Goal: Use online tool/utility: Utilize a website feature to perform a specific function

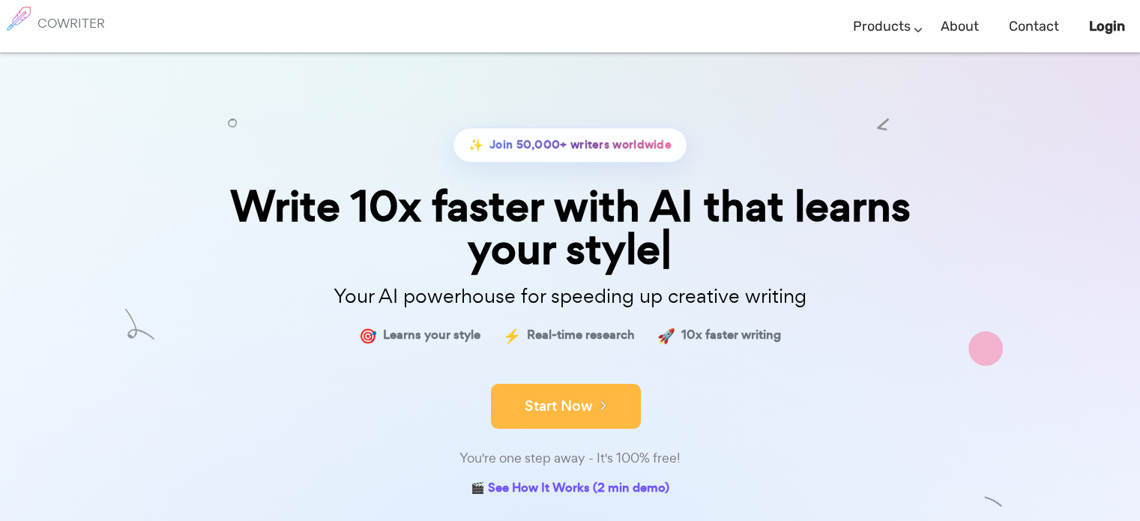
click at [602, 408] on icon at bounding box center [599, 404] width 13 height 16
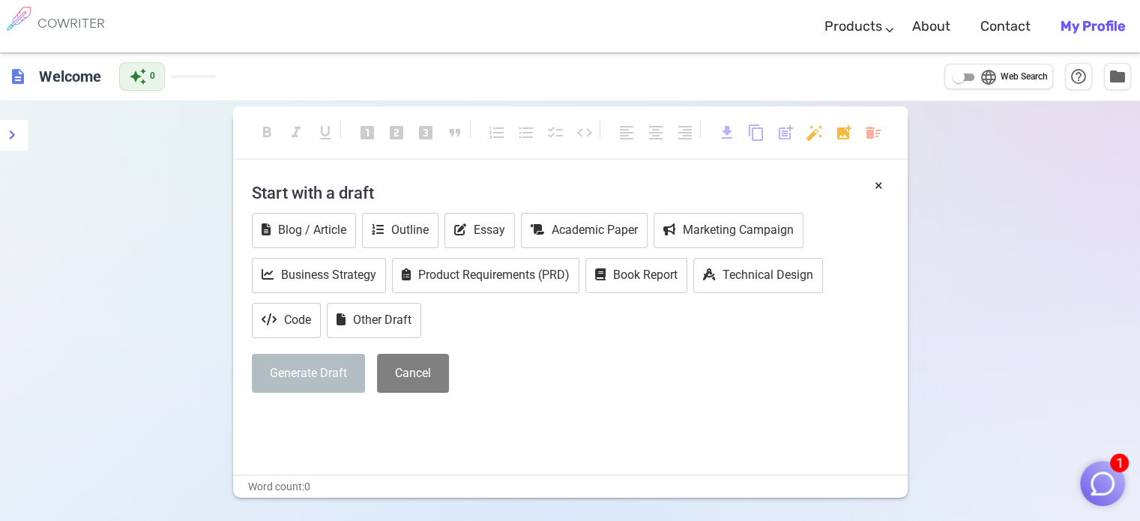
click at [348, 187] on h4 "Start with a draft" at bounding box center [570, 193] width 637 height 36
click at [515, 197] on h4 "Start with a draft" at bounding box center [570, 193] width 637 height 36
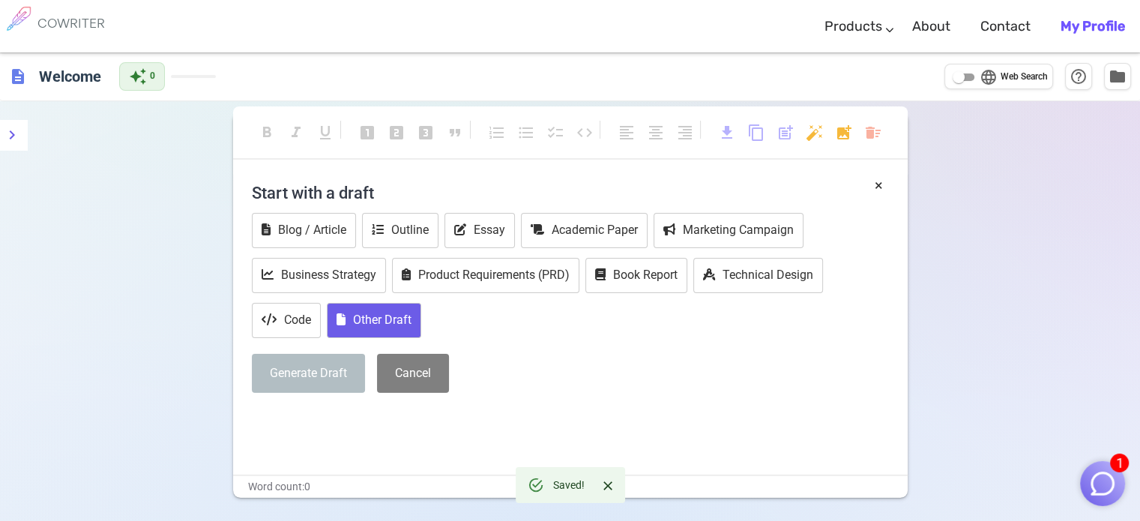
click at [381, 318] on button "Other Draft" at bounding box center [374, 320] width 94 height 35
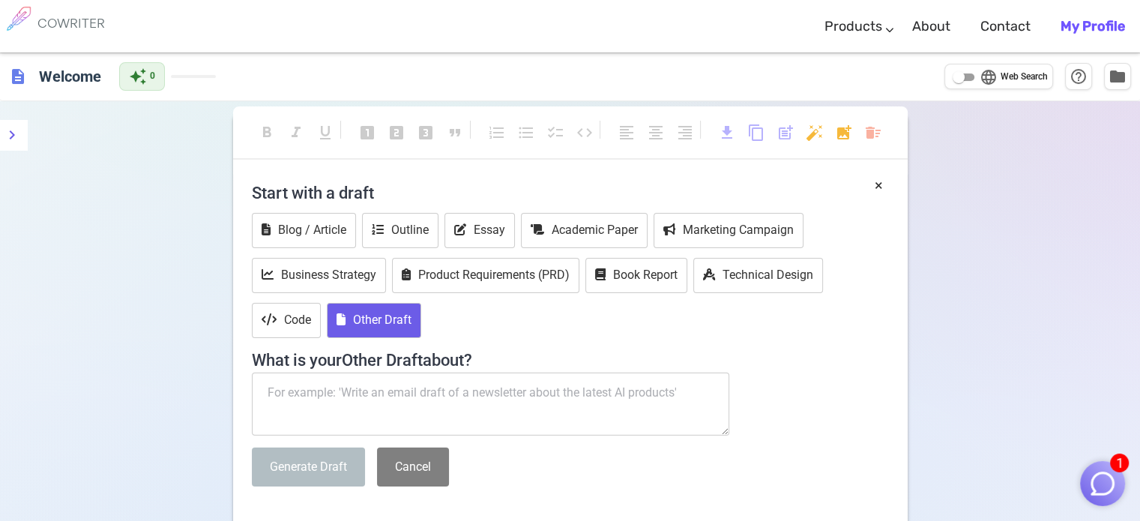
click at [413, 392] on textarea at bounding box center [491, 403] width 478 height 63
paste textarea "Set on Earth-63, DC vs Vampires. write a scenario where [PERSON_NAME] (a Latino…"
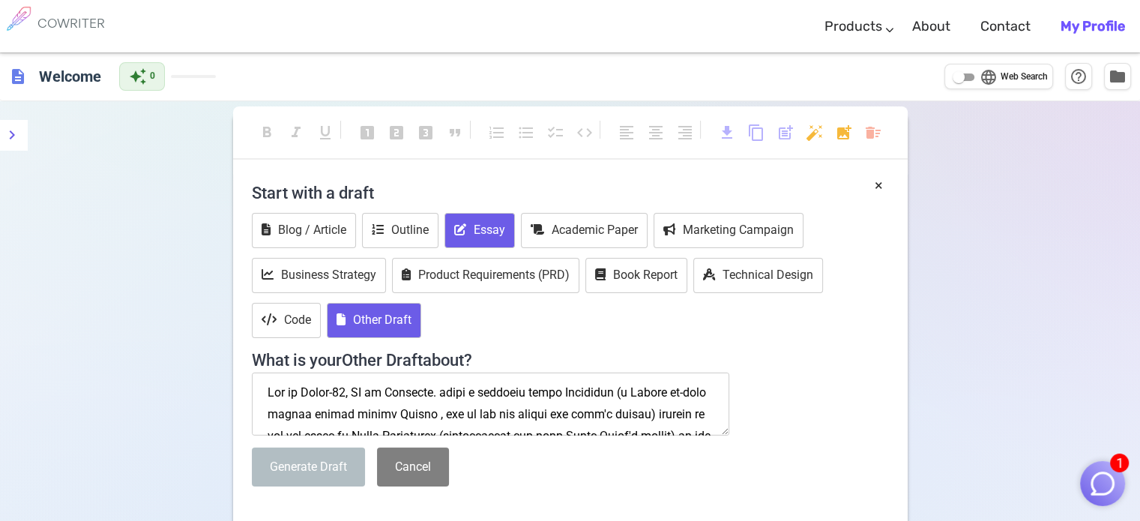
scroll to position [1174, 0]
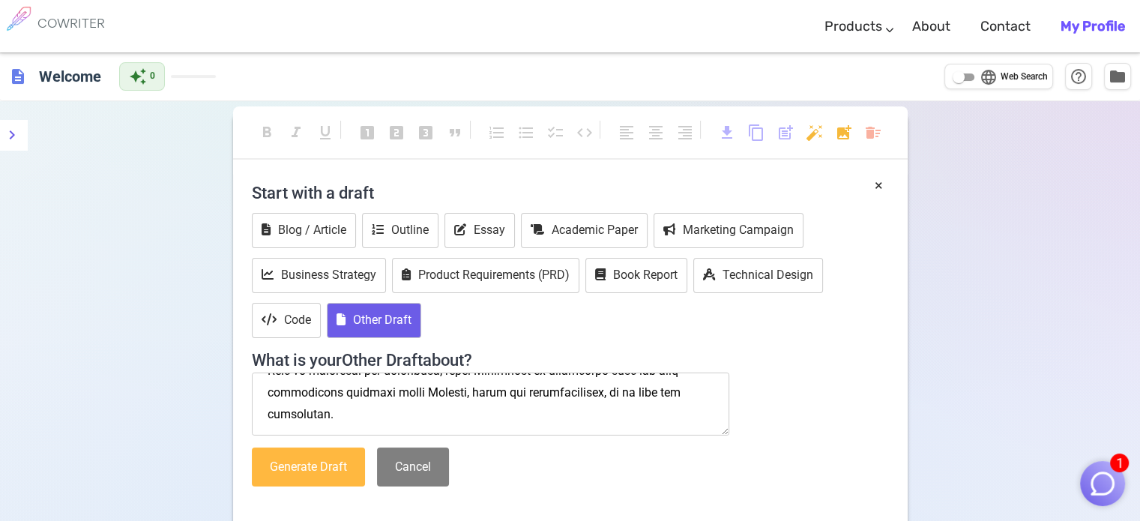
type textarea "Set on Earth-63, DC vs Vampires. write a scenario where [PERSON_NAME] (a Latino…"
click at [318, 462] on button "Generate Draft" at bounding box center [308, 467] width 113 height 40
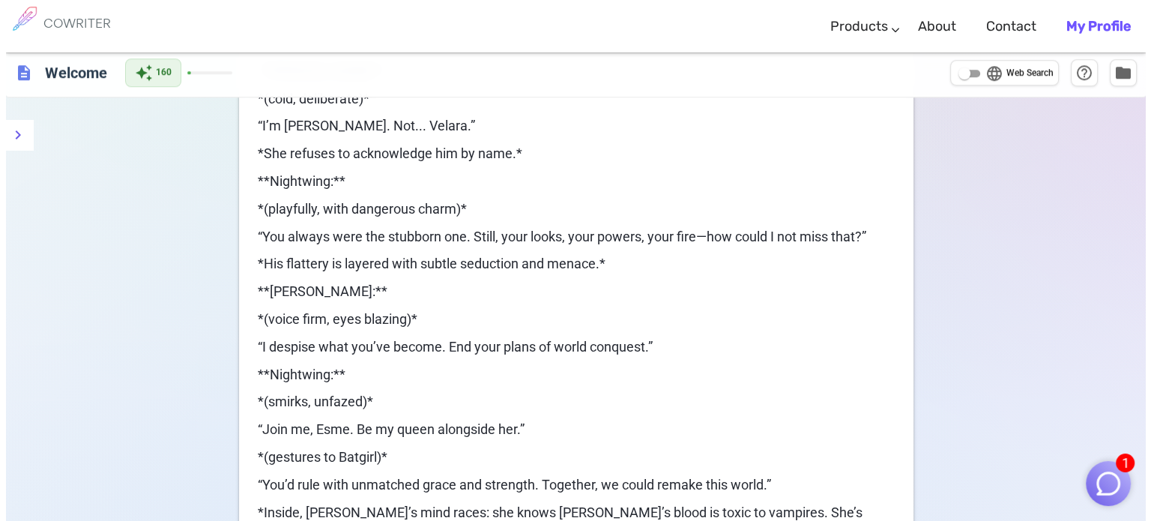
scroll to position [1649, 0]
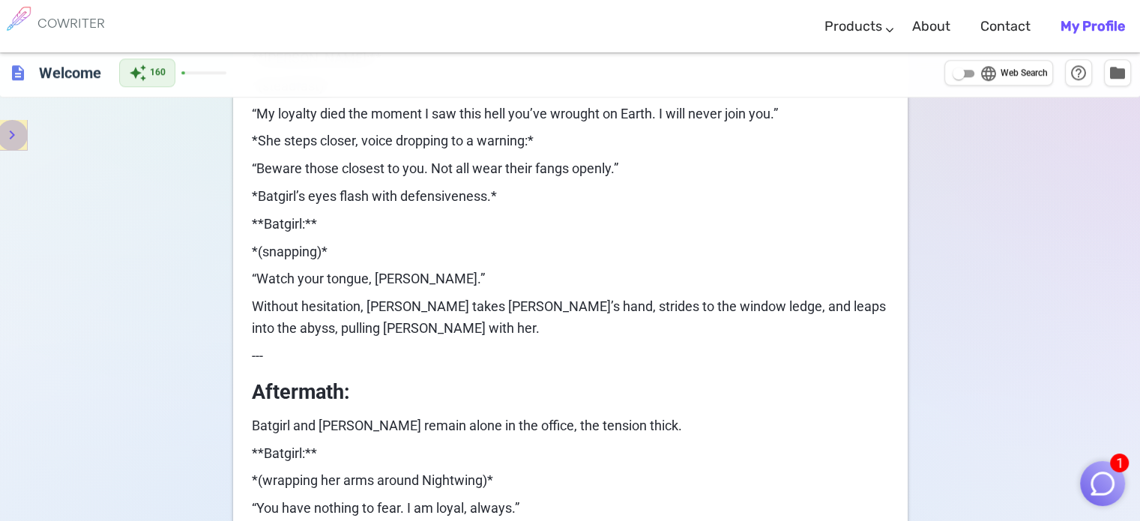
click at [10, 137] on icon "menu" at bounding box center [12, 135] width 18 height 18
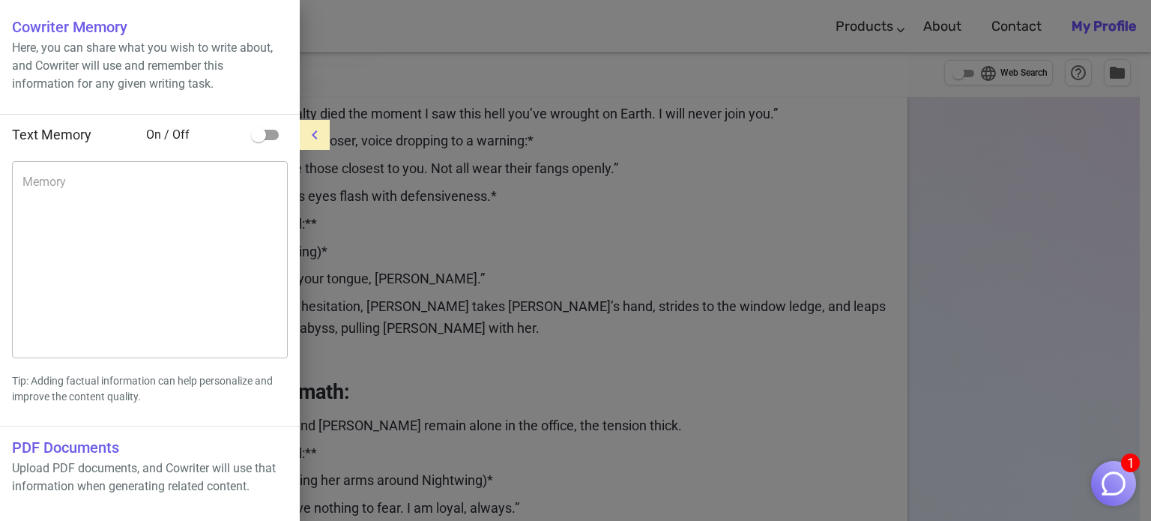
click at [260, 137] on input "checkbox" at bounding box center [258, 135] width 85 height 28
checkbox input "true"
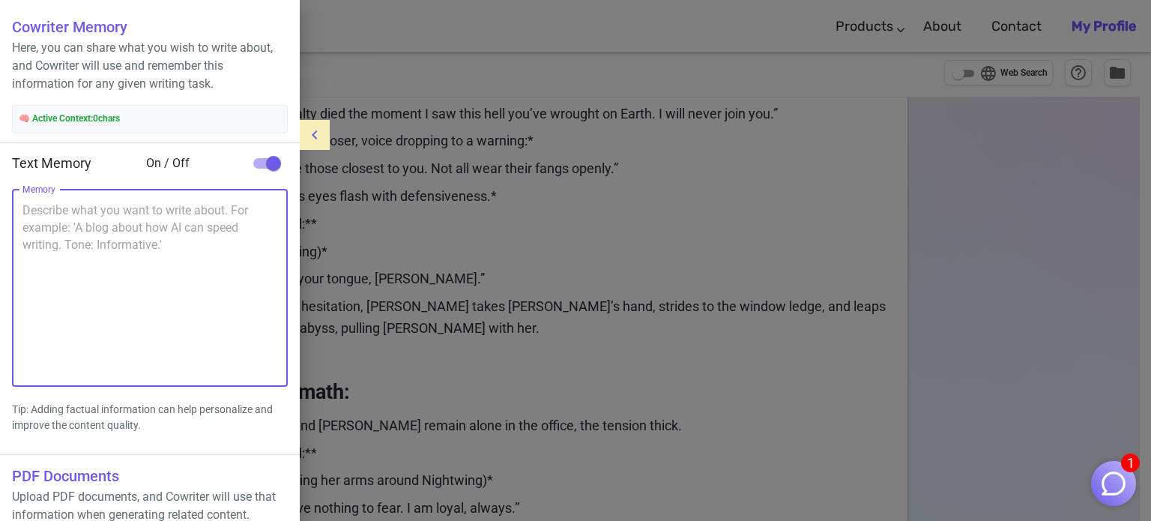
click at [117, 218] on textarea "Memory" at bounding box center [149, 288] width 255 height 172
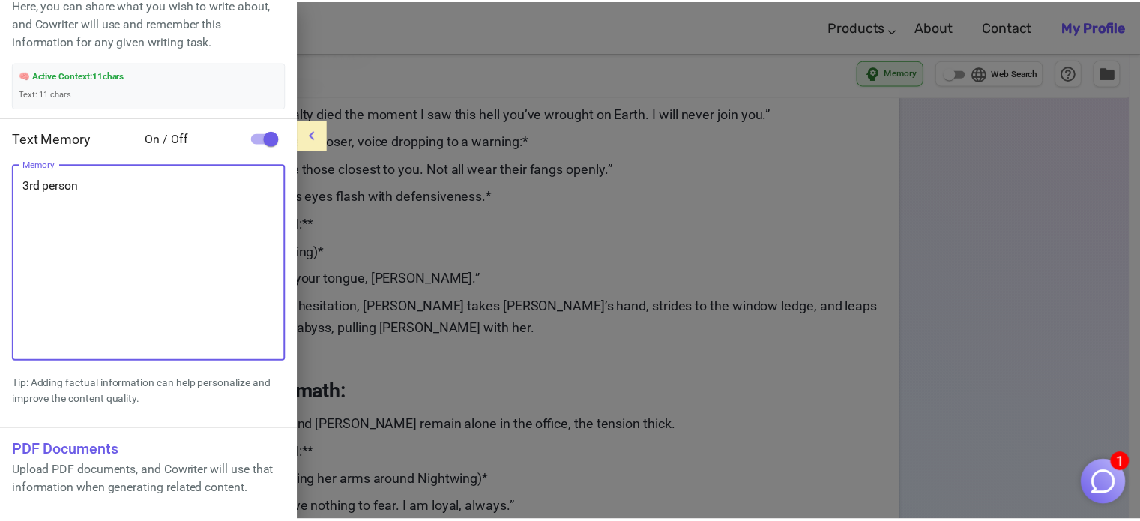
scroll to position [88, 0]
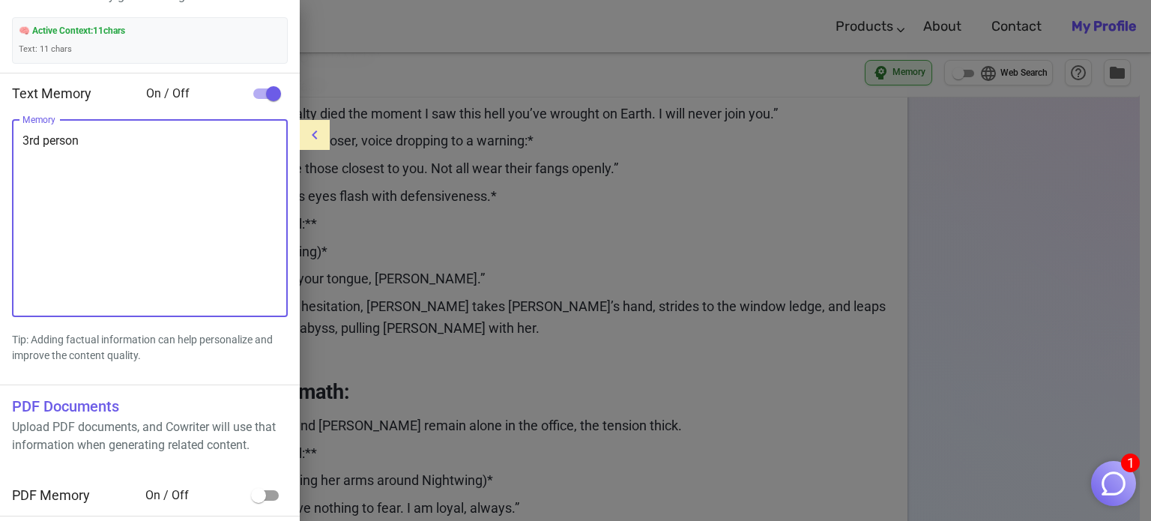
type textarea "3rd person"
click at [572, 276] on div at bounding box center [575, 260] width 1151 height 521
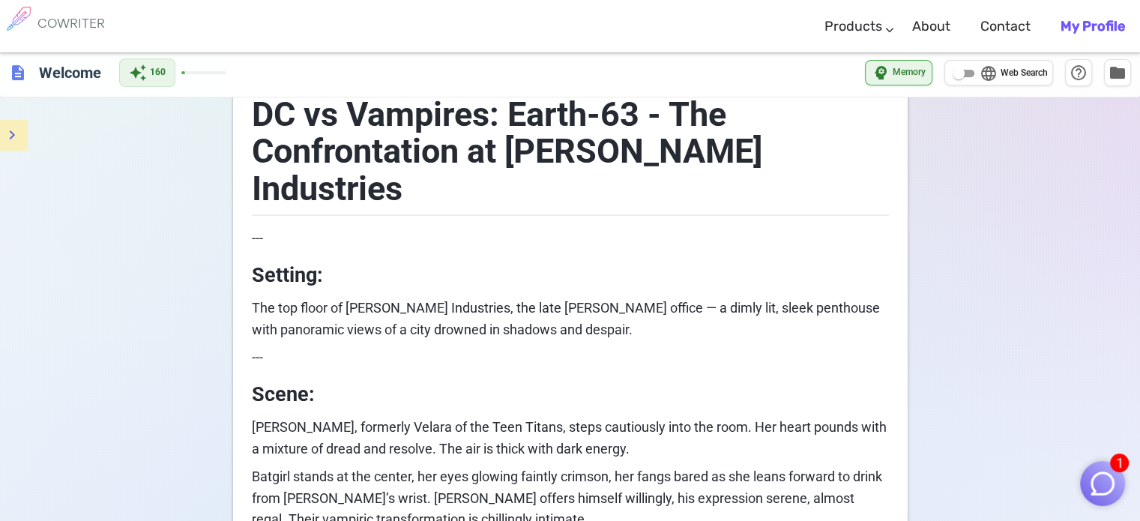
scroll to position [0, 0]
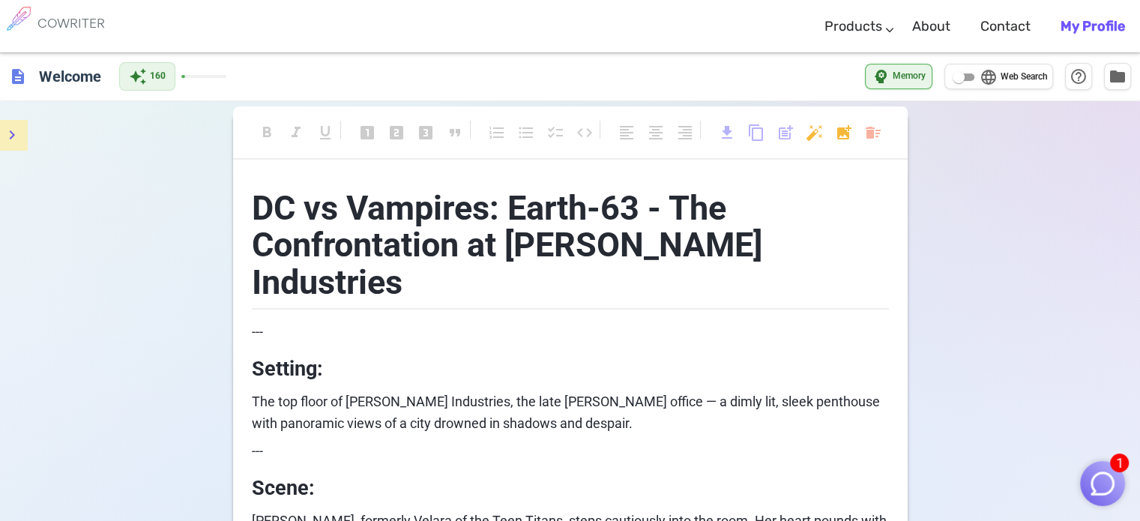
click at [396, 128] on span "looks_two" at bounding box center [396, 133] width 18 height 18
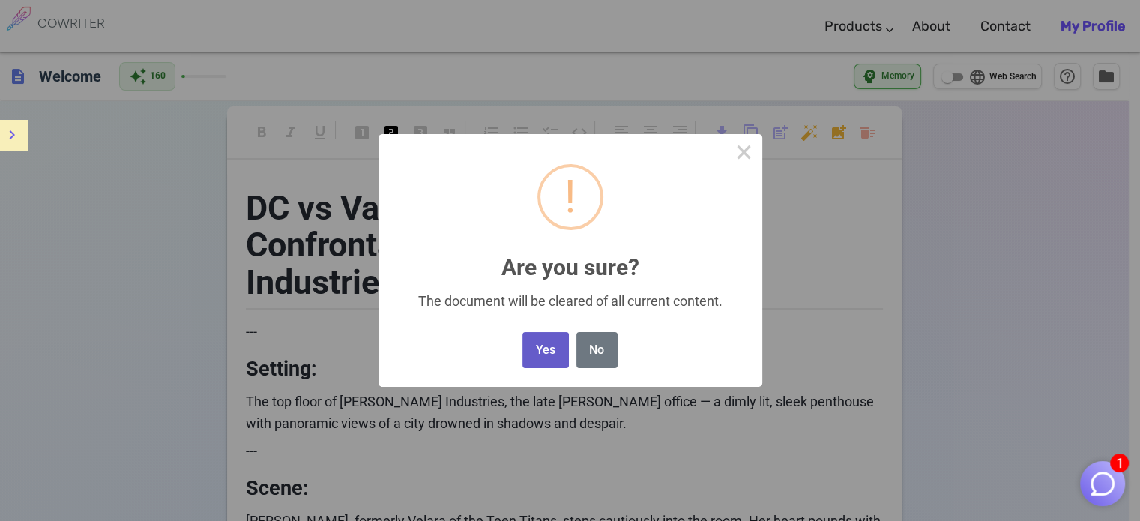
click at [531, 347] on button "Yes" at bounding box center [545, 350] width 46 height 37
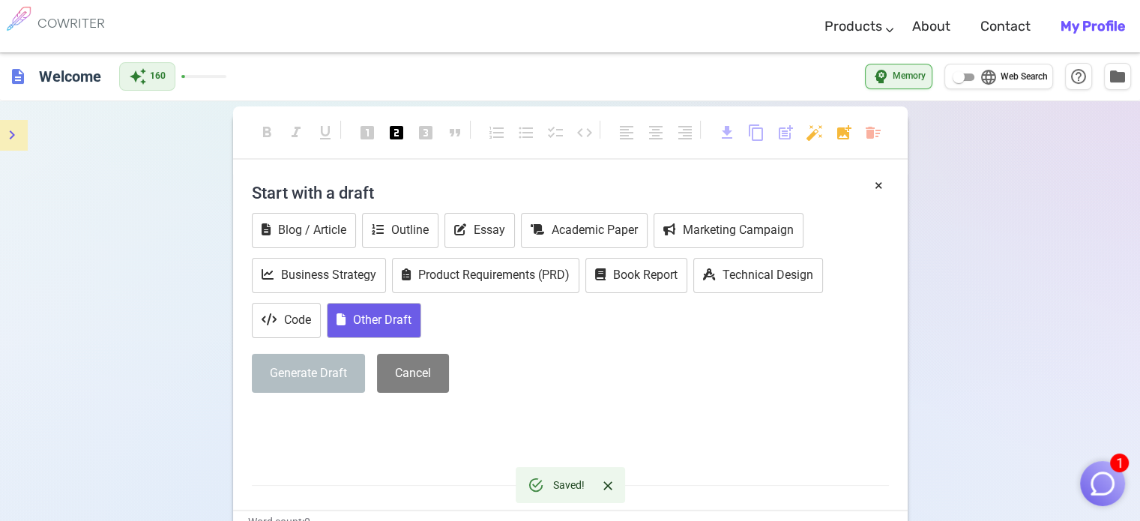
click at [380, 326] on button "Other Draft" at bounding box center [374, 320] width 94 height 35
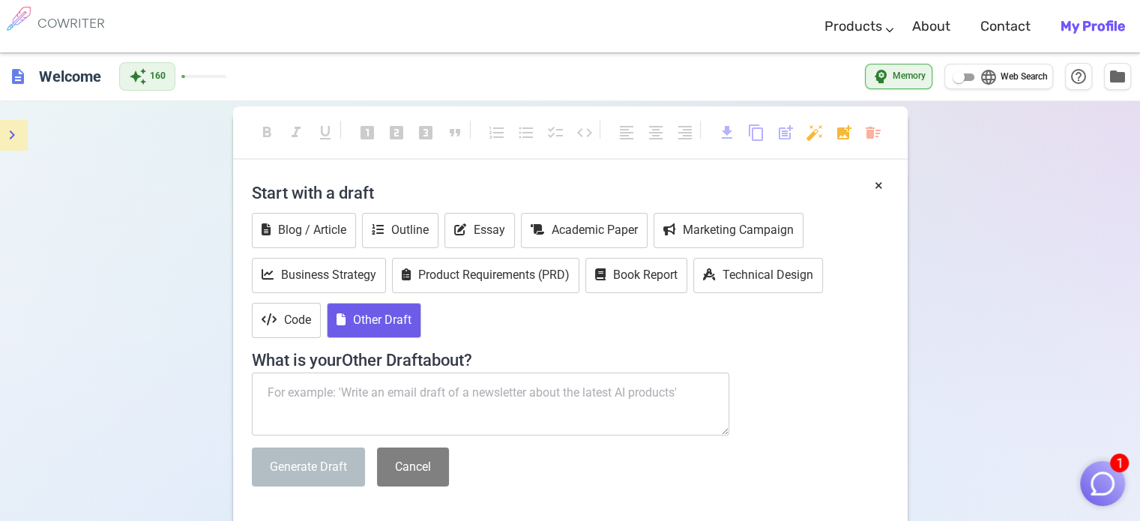
click at [366, 403] on textarea at bounding box center [491, 403] width 478 height 63
paste textarea "Set on Earth-63, DC vs Vampires. write a scenario where Esmeralda (a Latino ex-…"
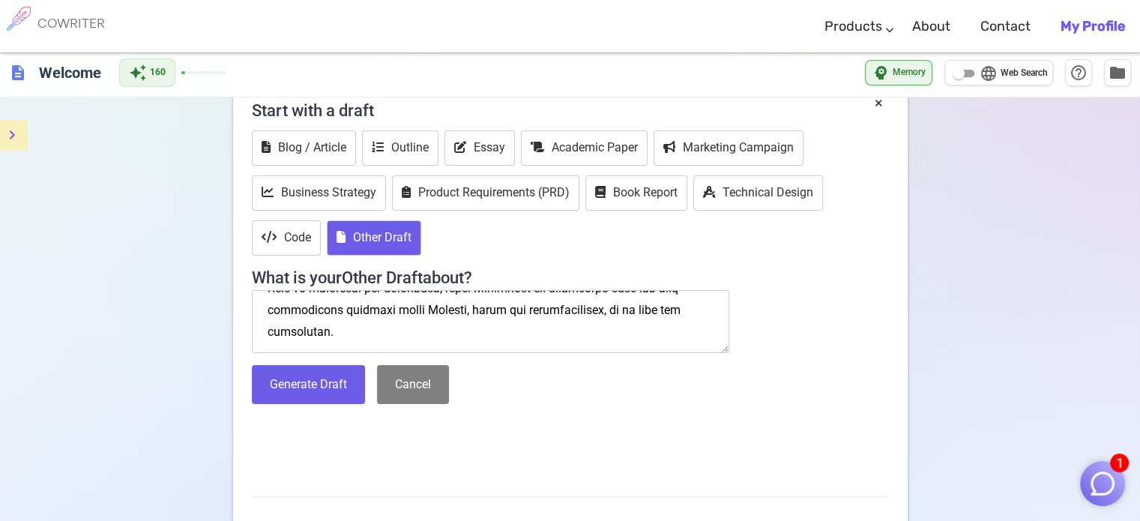
scroll to position [73, 0]
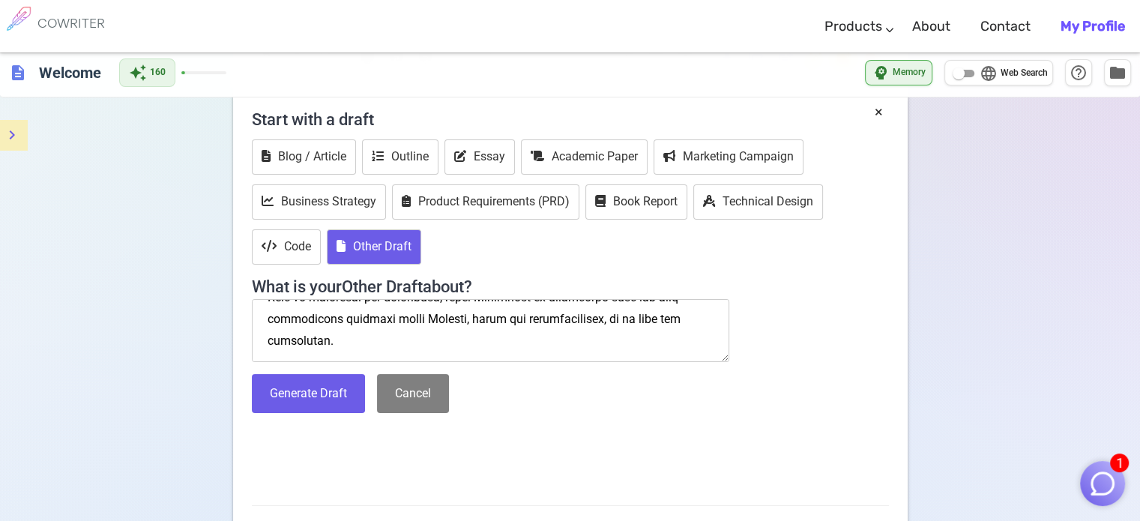
click at [375, 342] on textarea at bounding box center [491, 330] width 478 height 63
click at [387, 322] on textarea at bounding box center [491, 330] width 478 height 63
type textarea "Set on Earth-63, DC vs Vampires. write a scenario where Esmeralda (a Latino ex-…"
click at [278, 398] on button "Generate Draft" at bounding box center [308, 394] width 113 height 40
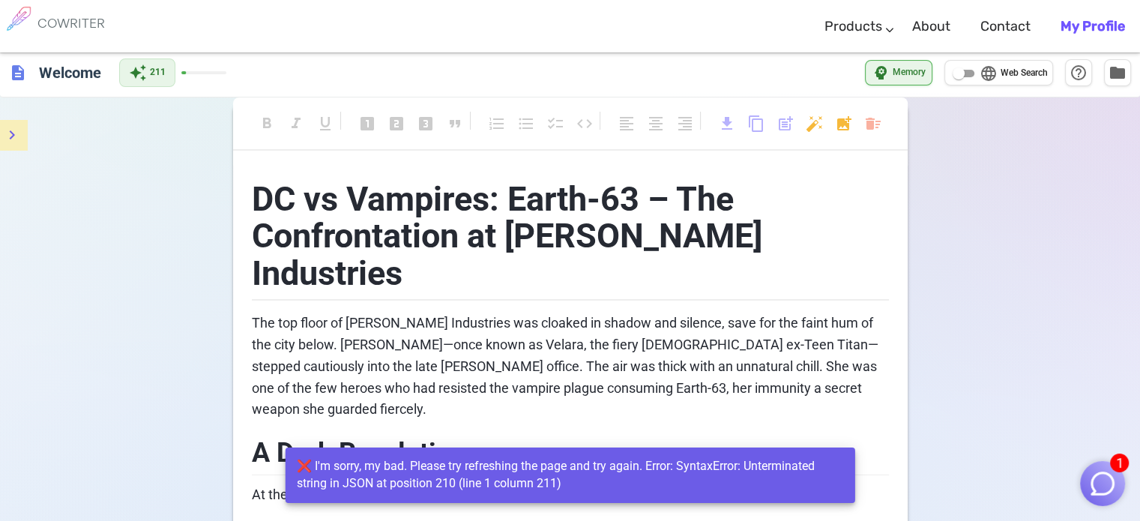
scroll to position [0, 0]
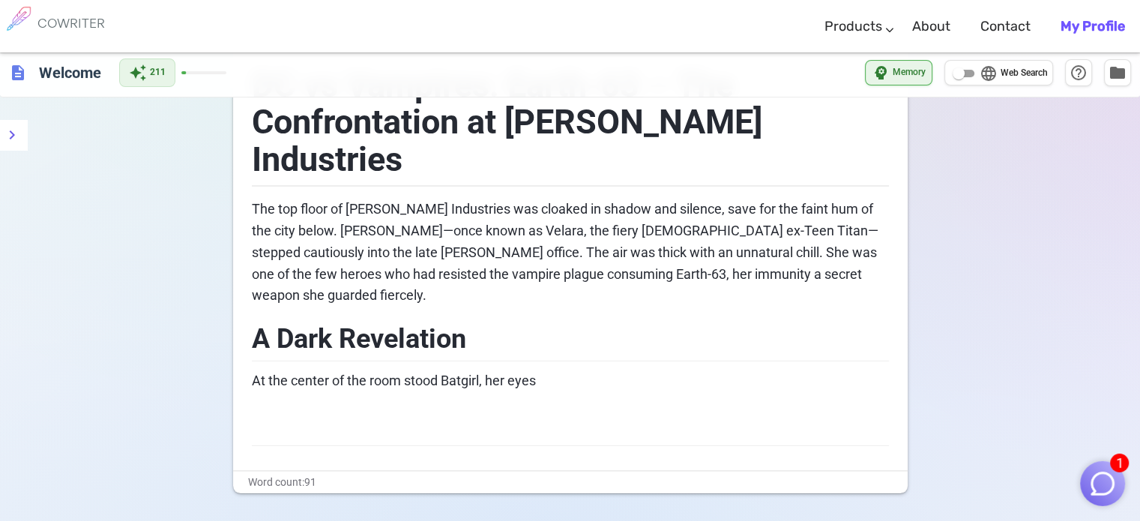
scroll to position [156, 0]
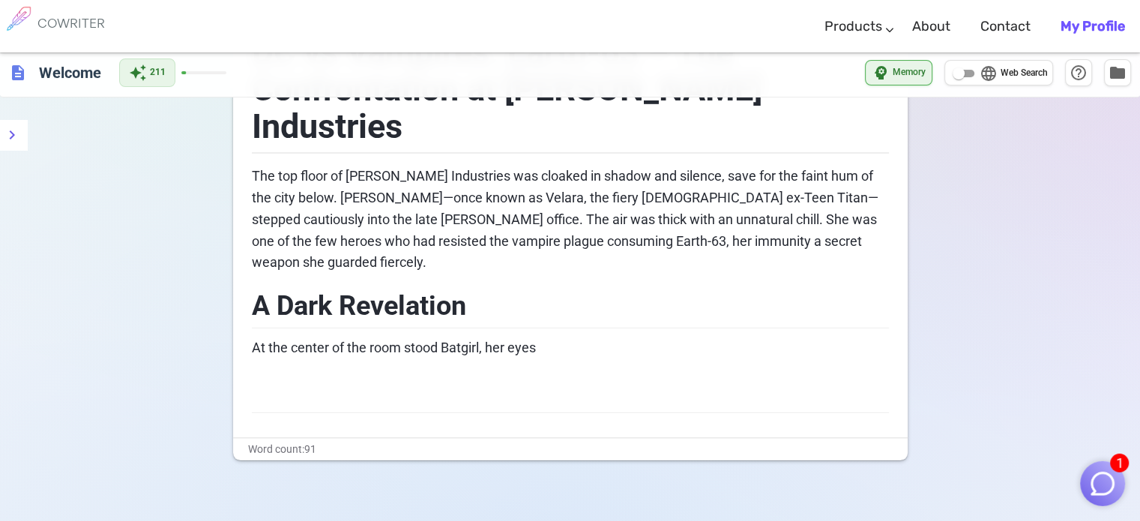
click at [540, 337] on p "At the center of the room stood Batgirl, her eyes" at bounding box center [570, 348] width 637 height 22
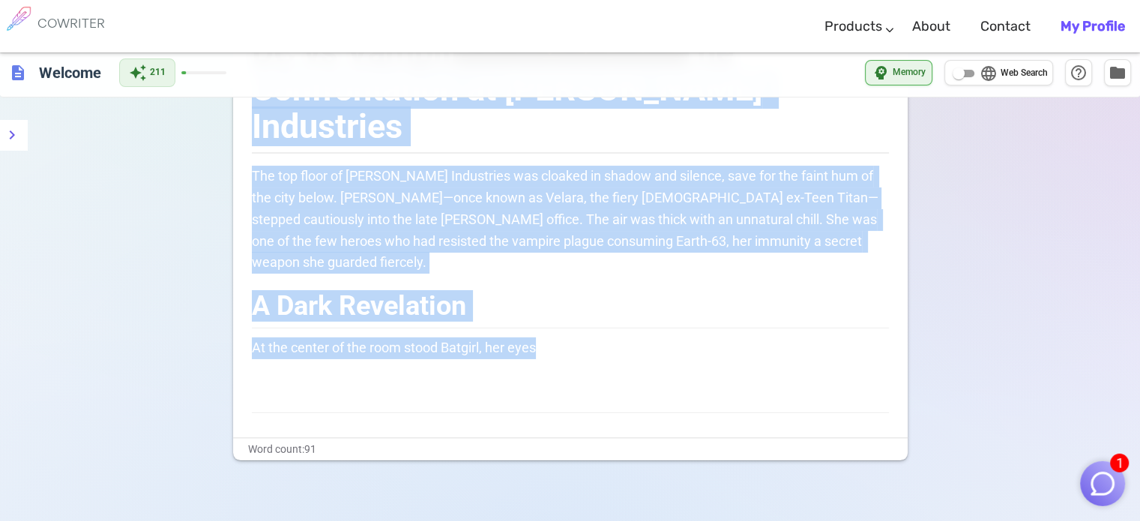
drag, startPoint x: 549, startPoint y: 287, endPoint x: 238, endPoint y: 110, distance: 357.7
click at [238, 110] on div "DC vs Vampires: Earth-63 – The Confrontation at Wayne Industries The top floor …" at bounding box center [570, 228] width 674 height 418
click at [1, 131] on button "menu" at bounding box center [12, 135] width 30 height 30
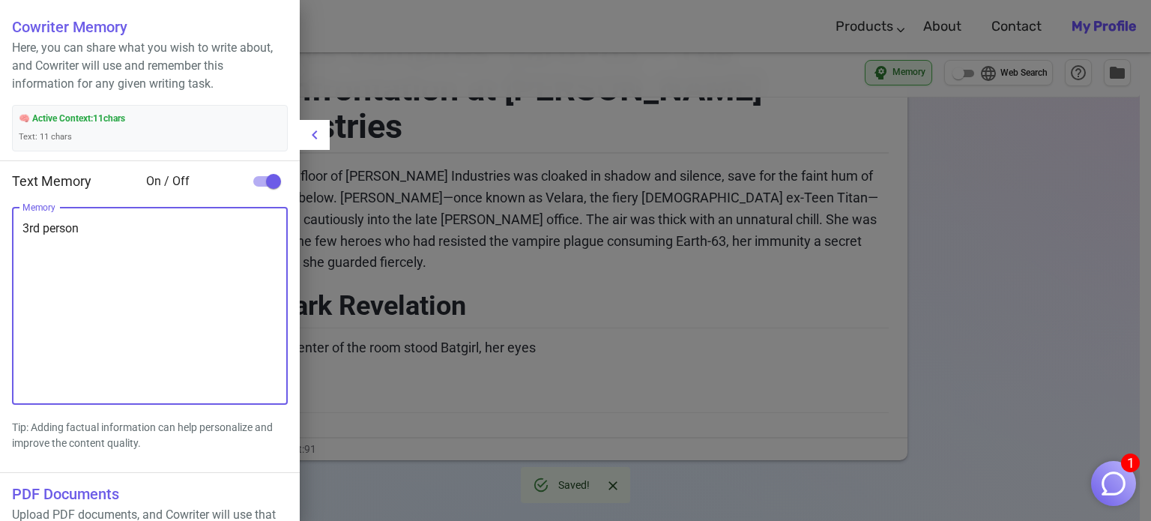
drag, startPoint x: 184, startPoint y: 229, endPoint x: 0, endPoint y: 241, distance: 184.7
click at [0, 241] on li "Memory 3rd person x Memory" at bounding box center [150, 306] width 300 height 209
click at [738, 243] on div at bounding box center [575, 260] width 1151 height 521
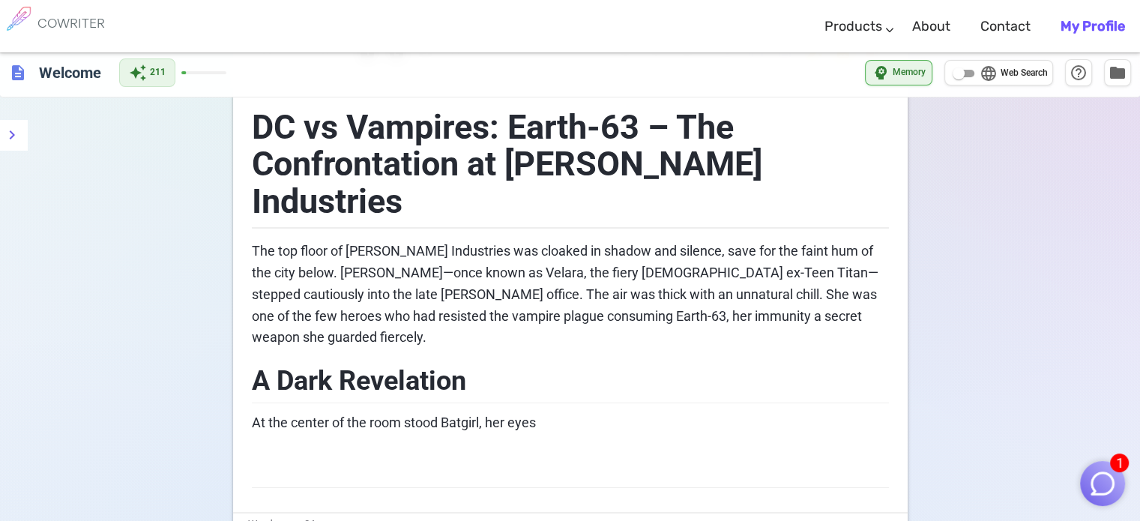
scroll to position [0, 0]
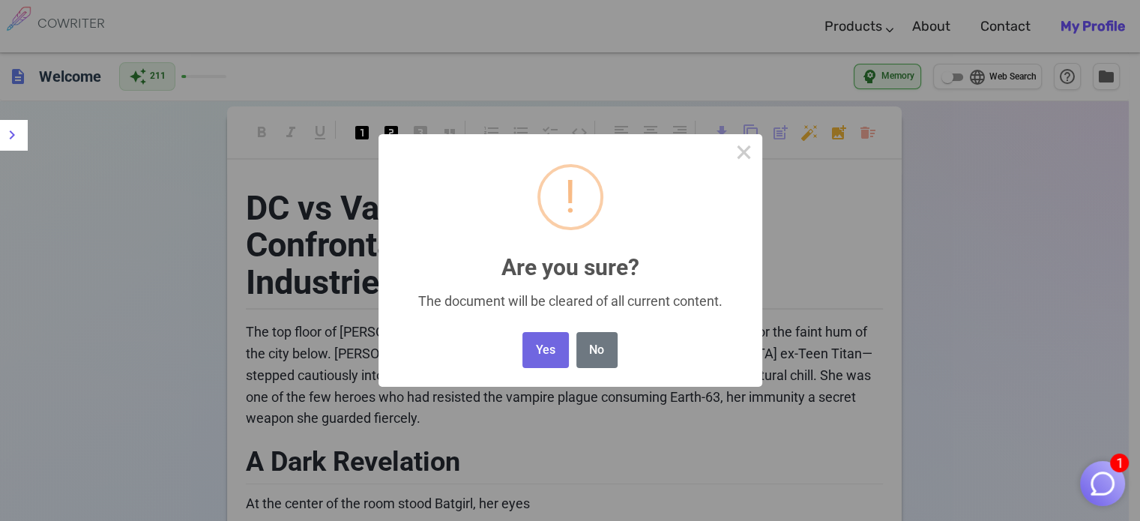
click at [877, 134] on body "1 COWRITER Products Writing Marketing Emails Images (soon) About Contact My Pro…" at bounding box center [570, 368] width 1140 height 736
click at [528, 352] on button "Yes" at bounding box center [545, 350] width 46 height 37
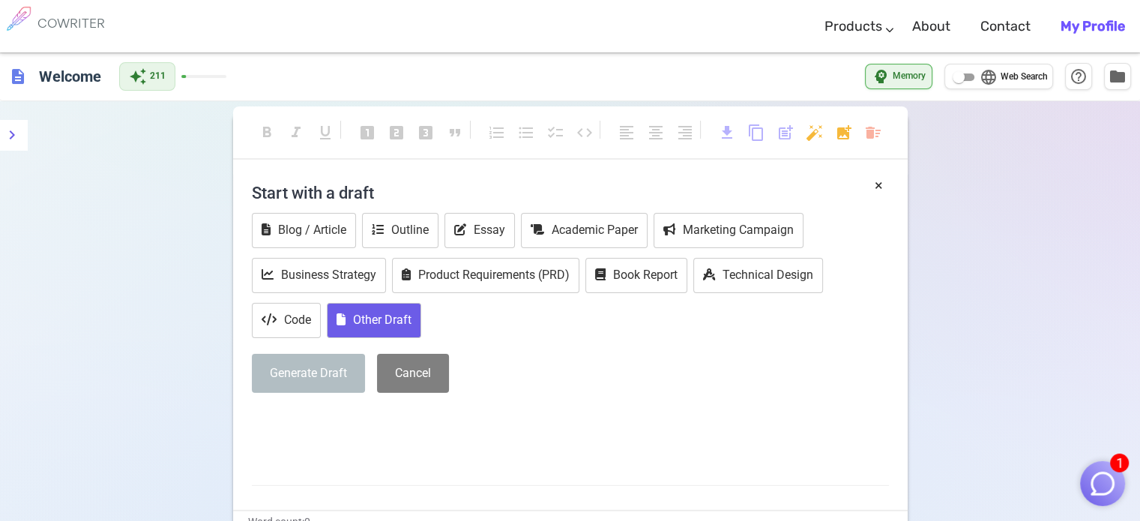
click at [384, 330] on button "Other Draft" at bounding box center [374, 320] width 94 height 35
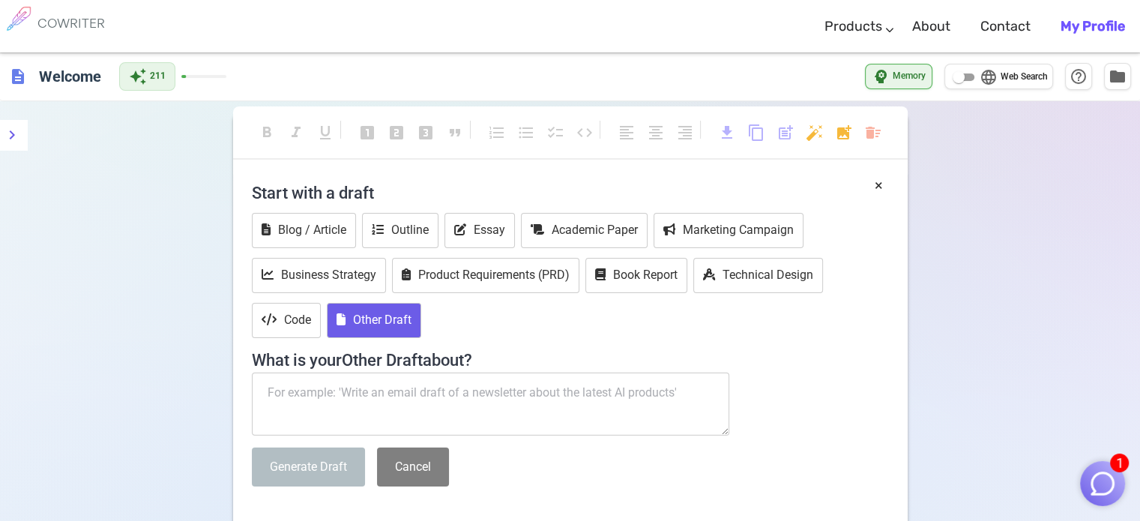
click at [400, 398] on textarea at bounding box center [491, 403] width 478 height 63
paste textarea "Set on Earth-63, DC vs Vampires. write a scenario where [PERSON_NAME] (a Latino…"
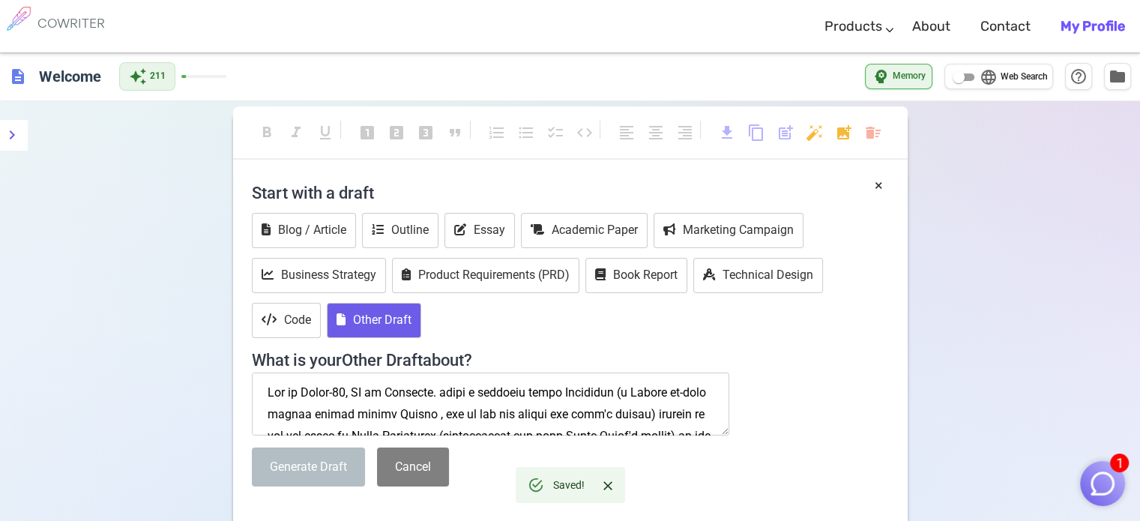
scroll to position [1174, 0]
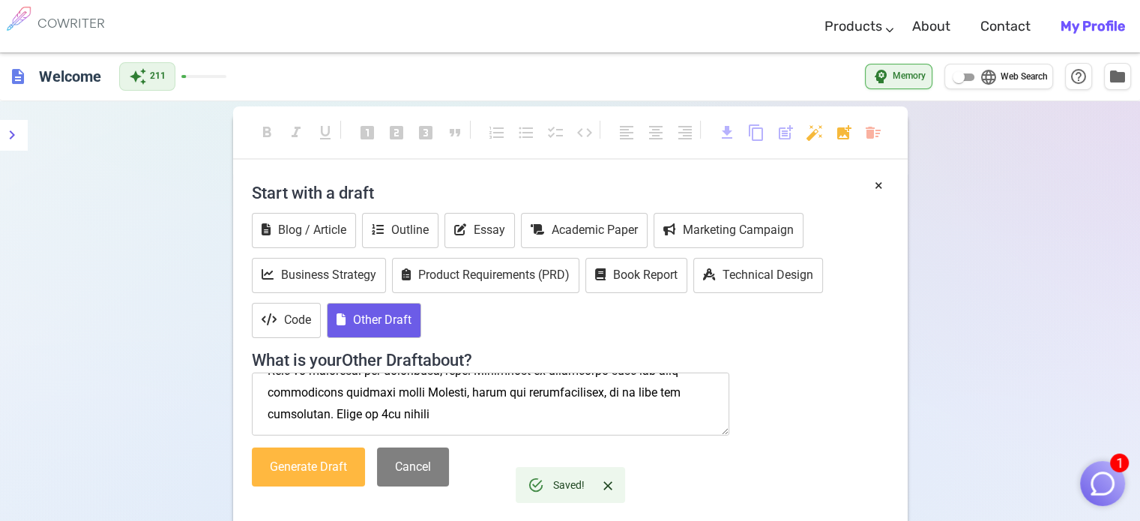
type textarea "Set on Earth-63, DC vs Vampires. write a scenario where [PERSON_NAME] (a Latino…"
click at [309, 464] on button "Generate Draft" at bounding box center [308, 467] width 113 height 40
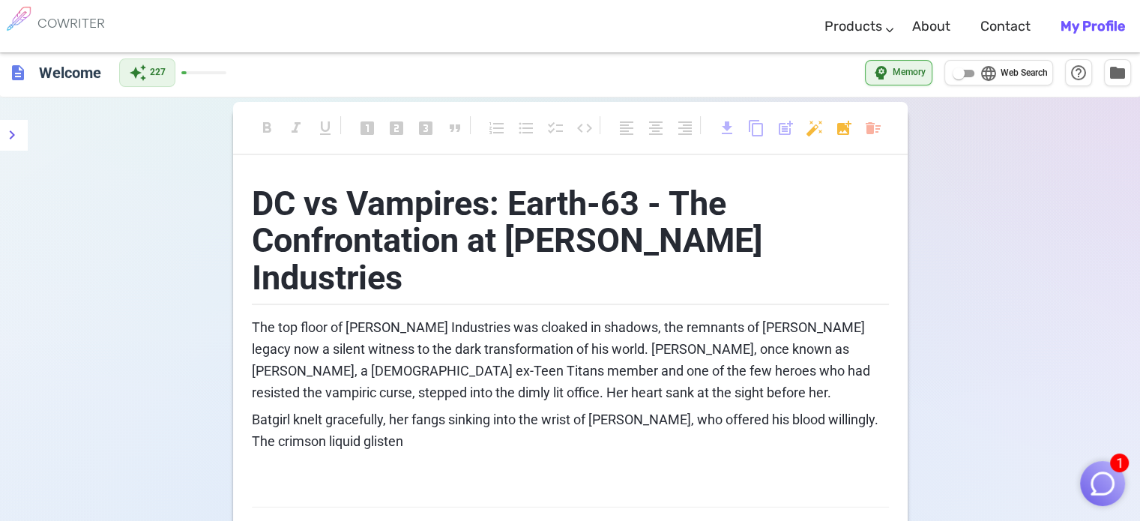
scroll to position [0, 0]
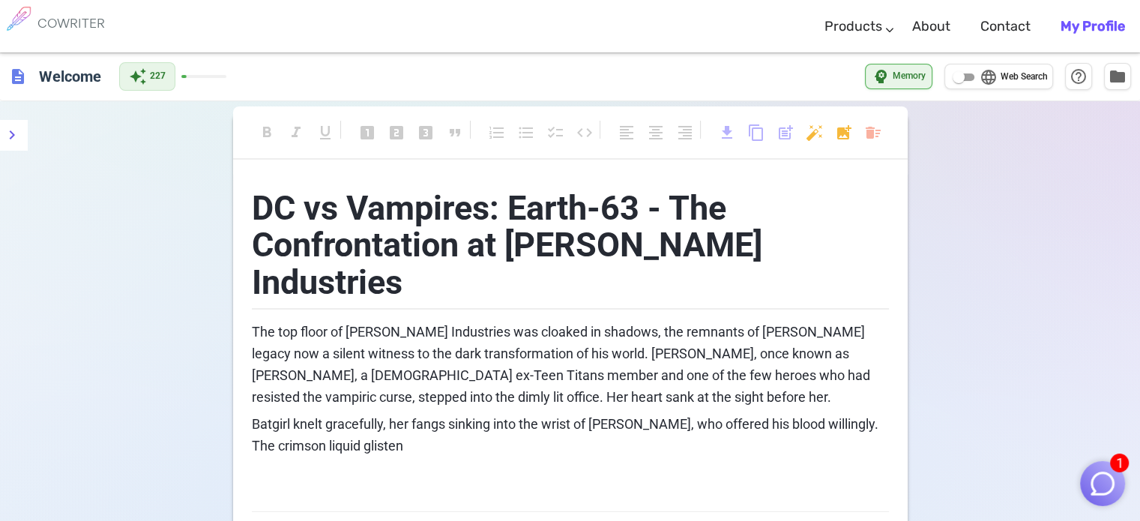
click at [345, 420] on div "DC vs Vampires: Earth-63 - The Confrontation at Wayne Industries The top floor …" at bounding box center [570, 343] width 637 height 337
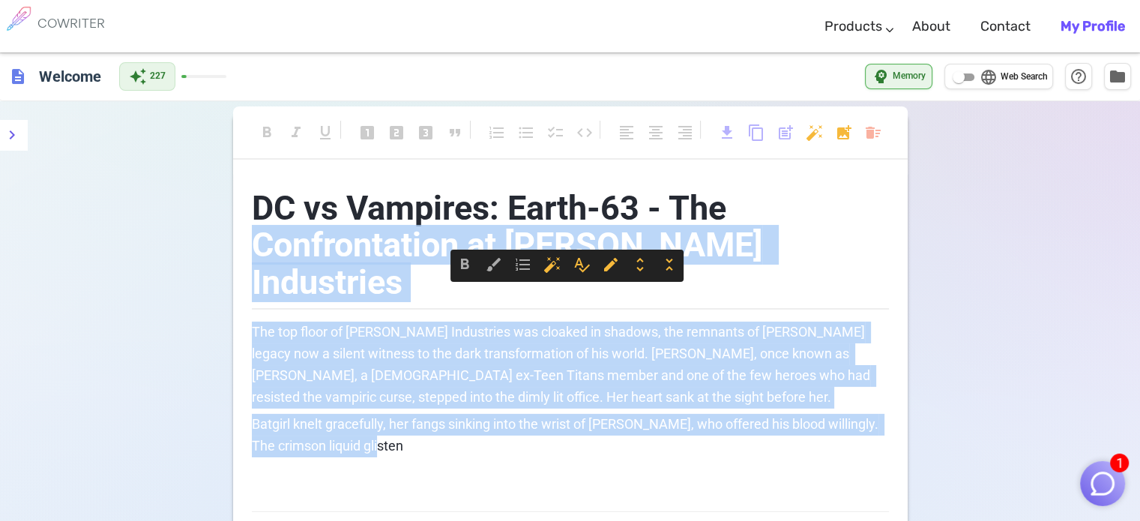
drag, startPoint x: 387, startPoint y: 413, endPoint x: 266, endPoint y: 1, distance: 429.4
click at [239, 221] on div "DC vs Vampires: Earth-63 - The Confrontation at Wayne Industries The top floor …" at bounding box center [570, 355] width 674 height 361
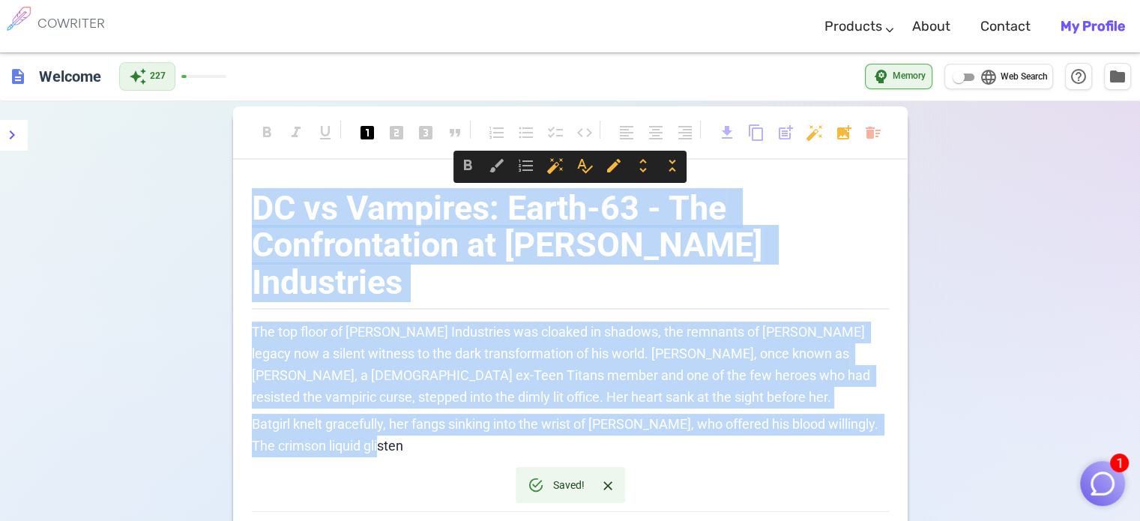
click at [17, 25] on img at bounding box center [18, 18] width 37 height 37
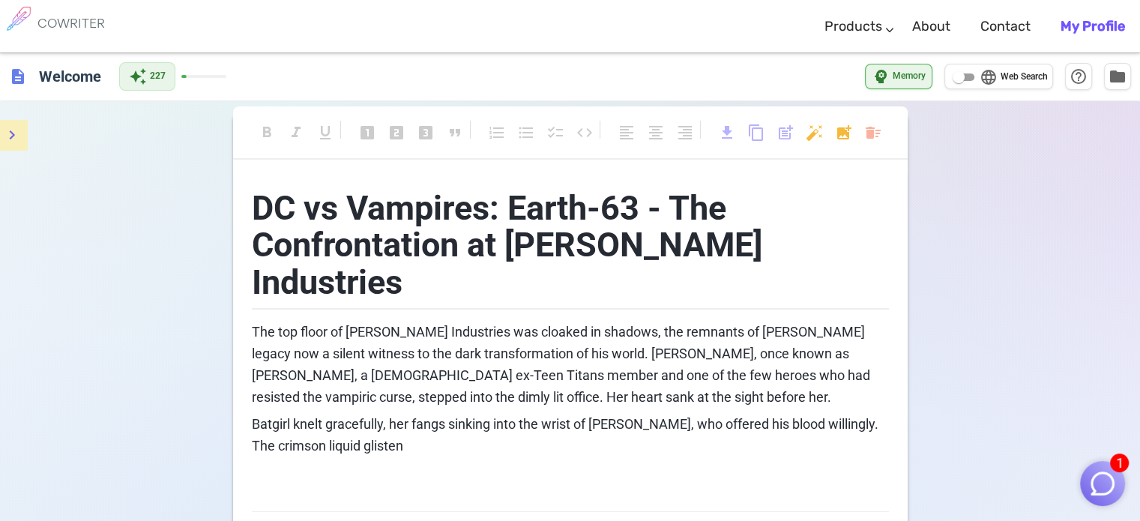
click at [0, 122] on button "menu" at bounding box center [12, 135] width 30 height 30
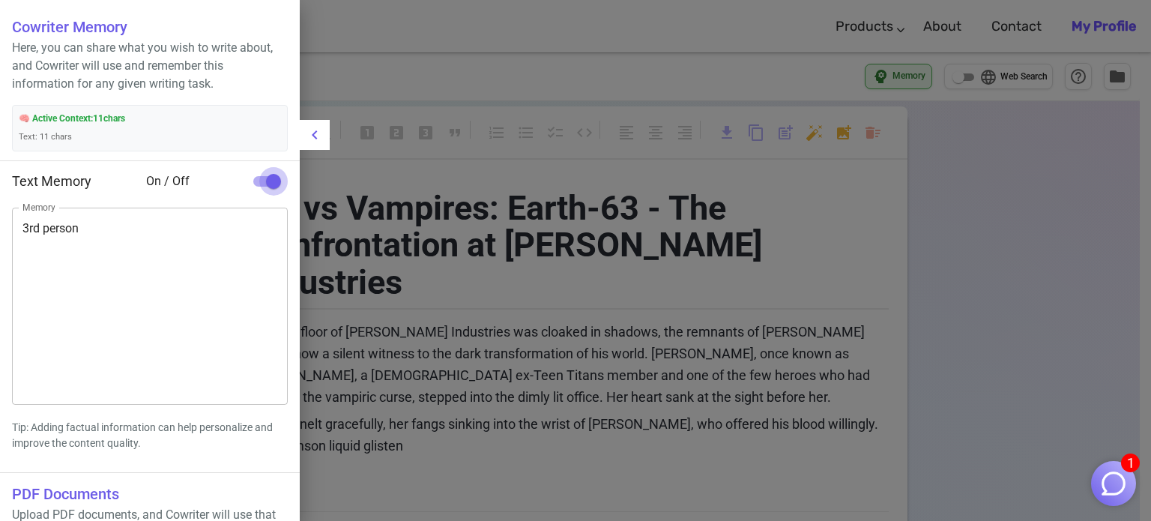
click at [265, 182] on input "checkbox" at bounding box center [273, 181] width 85 height 28
checkbox input "false"
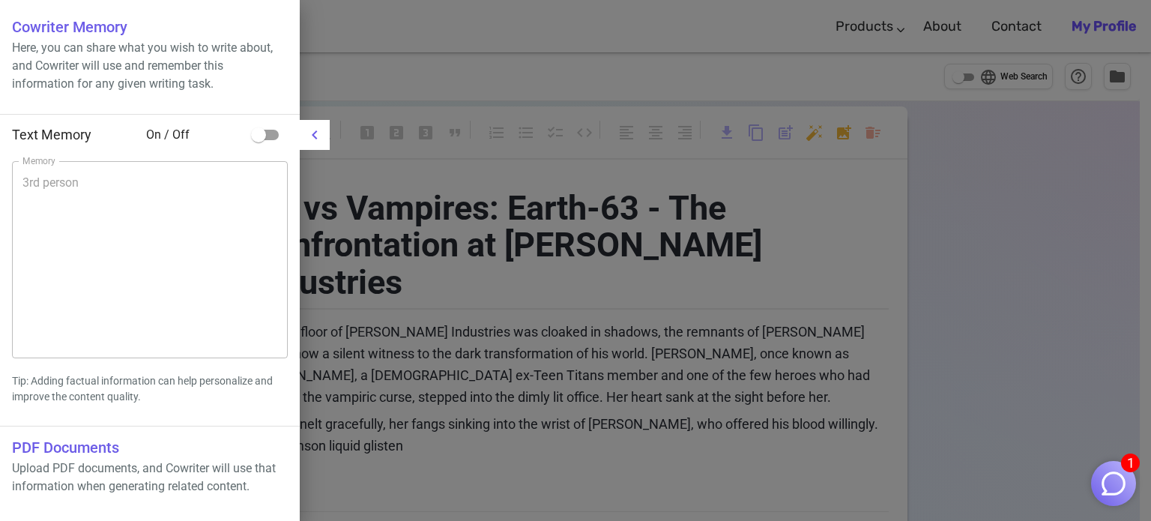
click at [555, 343] on div at bounding box center [575, 260] width 1151 height 521
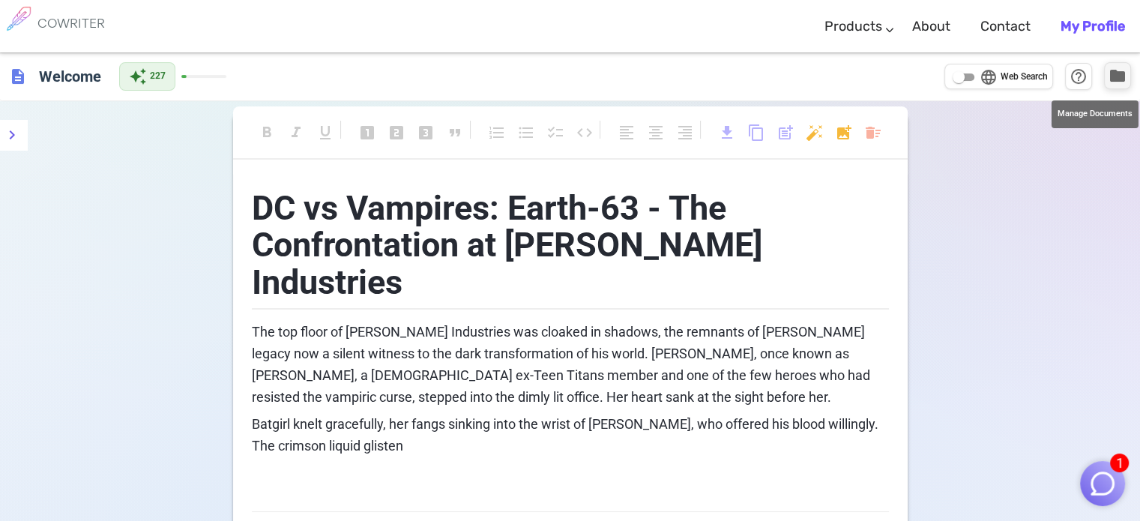
click at [1115, 77] on span "folder" at bounding box center [1117, 76] width 18 height 18
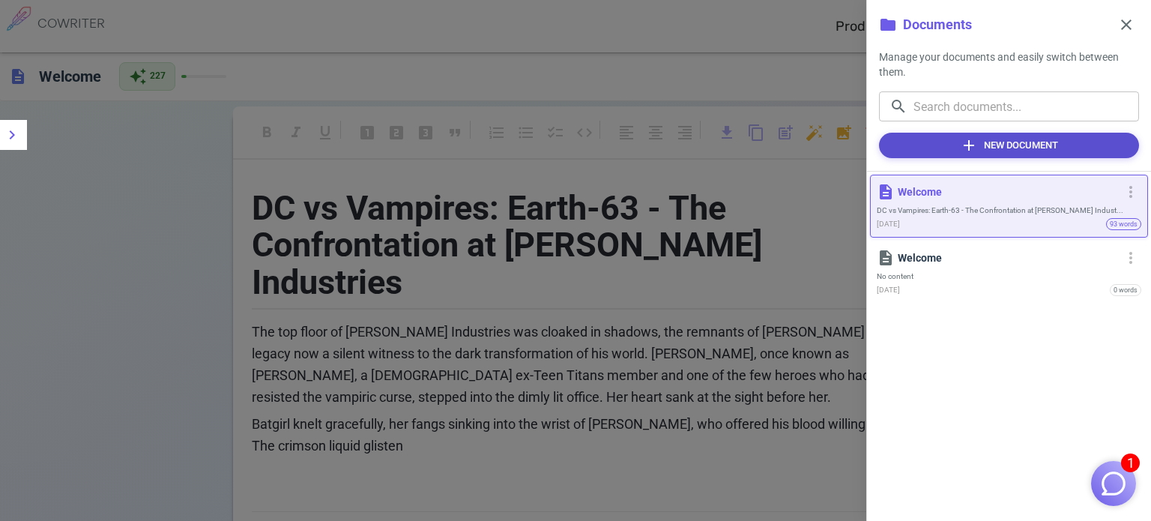
click at [1011, 148] on button "add New Document" at bounding box center [1009, 145] width 260 height 25
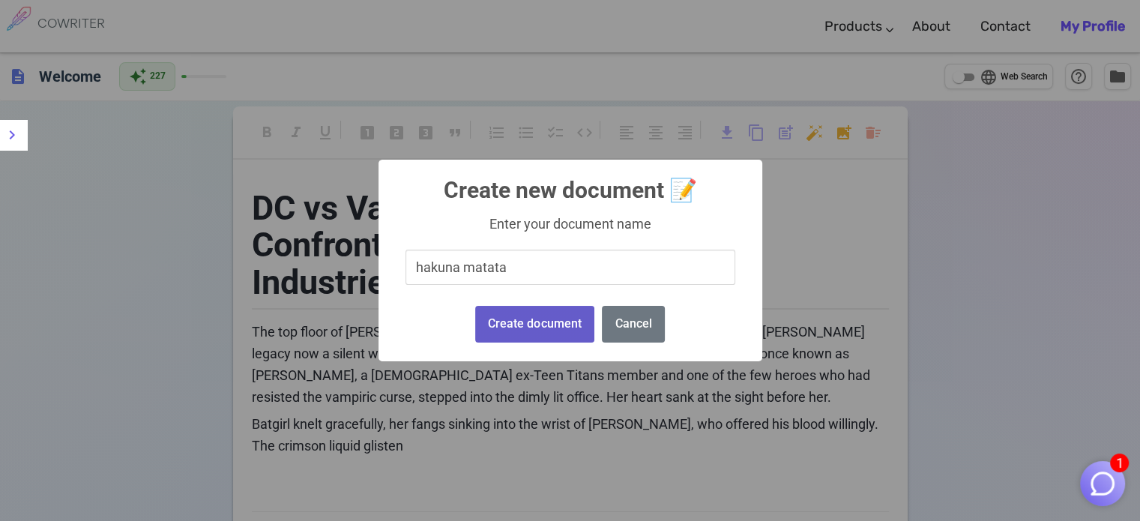
type input "hakuna matata"
click at [546, 326] on button "Create document" at bounding box center [534, 324] width 119 height 37
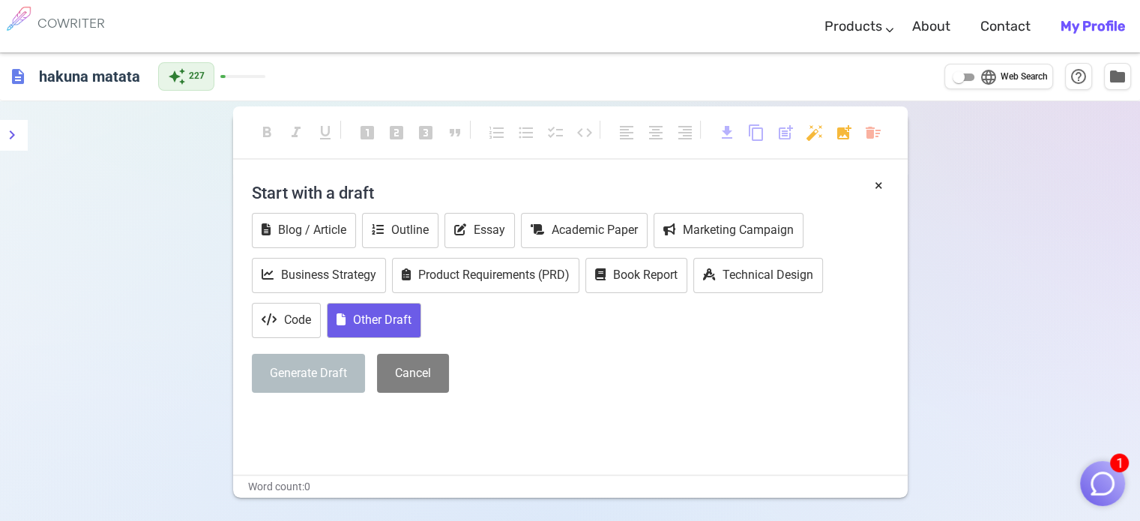
click at [416, 330] on button "Other Draft" at bounding box center [374, 320] width 94 height 35
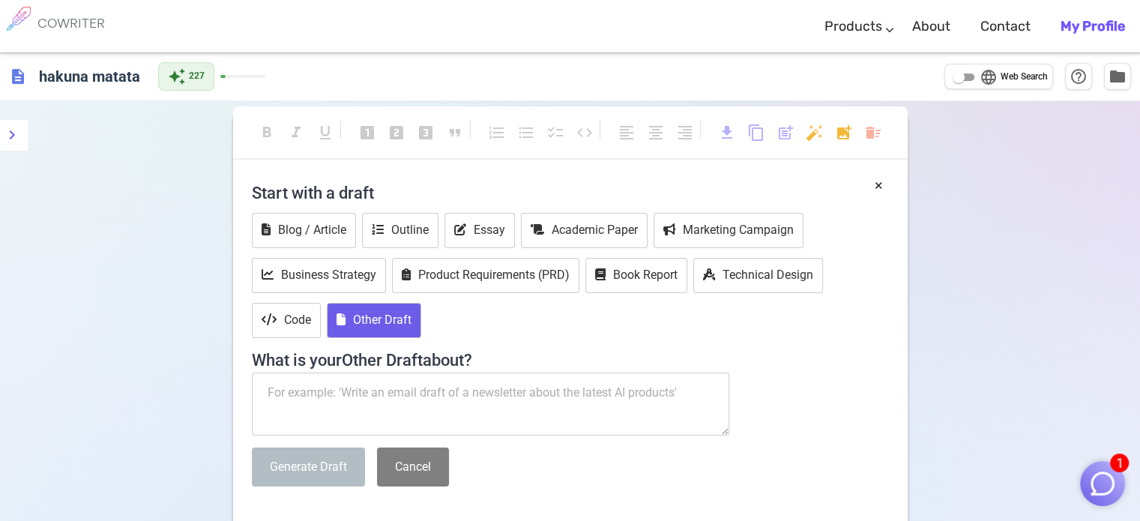
click at [411, 387] on textarea at bounding box center [491, 403] width 478 height 63
paste textarea "Set on Earth-63, DC vs Vampires. write a scenario where [PERSON_NAME] (a Latino…"
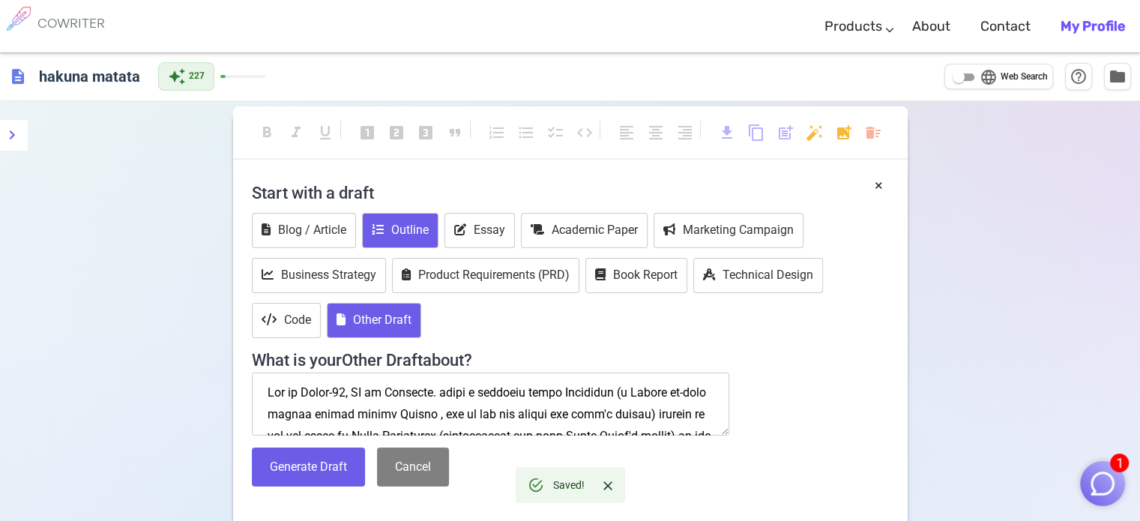
scroll to position [1174, 0]
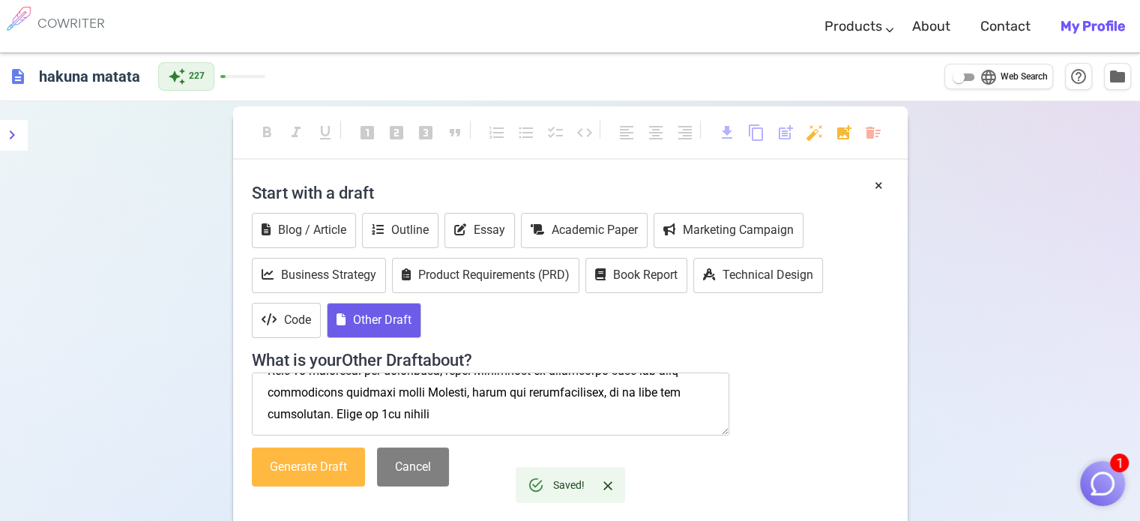
type textarea "Set on Earth-63, DC vs Vampires. write a scenario where Esmeralda (a Latino ex-…"
click at [321, 462] on button "Generate Draft" at bounding box center [308, 467] width 113 height 40
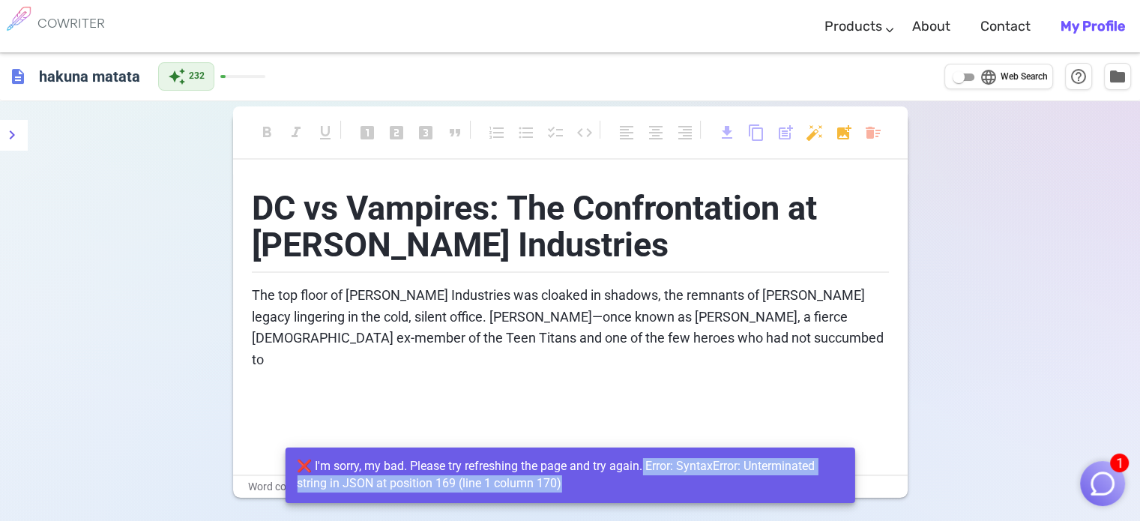
drag, startPoint x: 647, startPoint y: 467, endPoint x: 570, endPoint y: 488, distance: 80.0
click at [570, 488] on div "❌ I'm sorry, my bad. Please try refreshing the page and try again. Error: Synta…" at bounding box center [570, 475] width 546 height 46
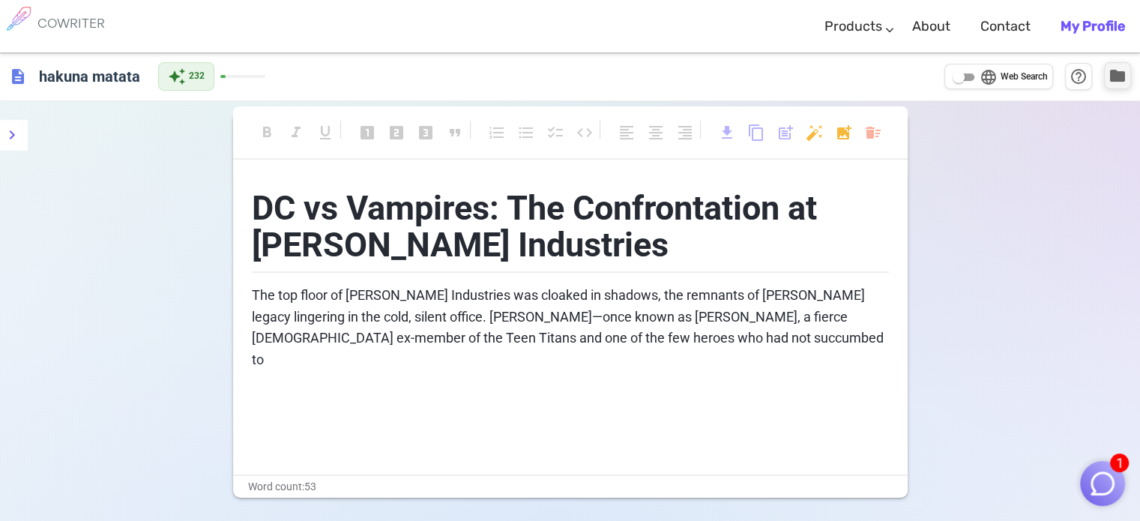
click at [1113, 73] on span "folder" at bounding box center [1117, 76] width 18 height 18
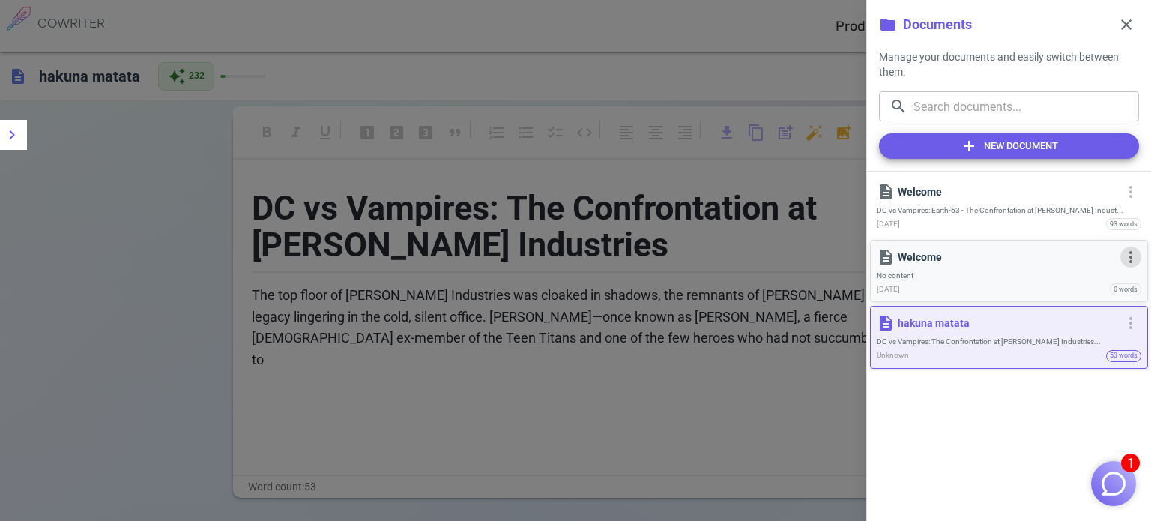
click at [1130, 263] on span "more_vert" at bounding box center [1131, 257] width 18 height 18
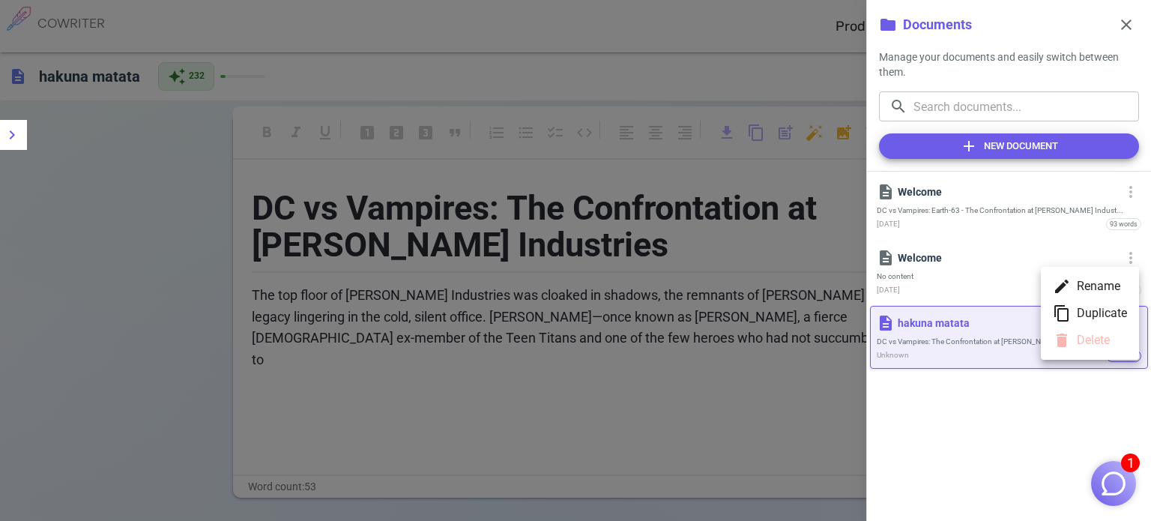
click at [917, 281] on div at bounding box center [575, 260] width 1151 height 521
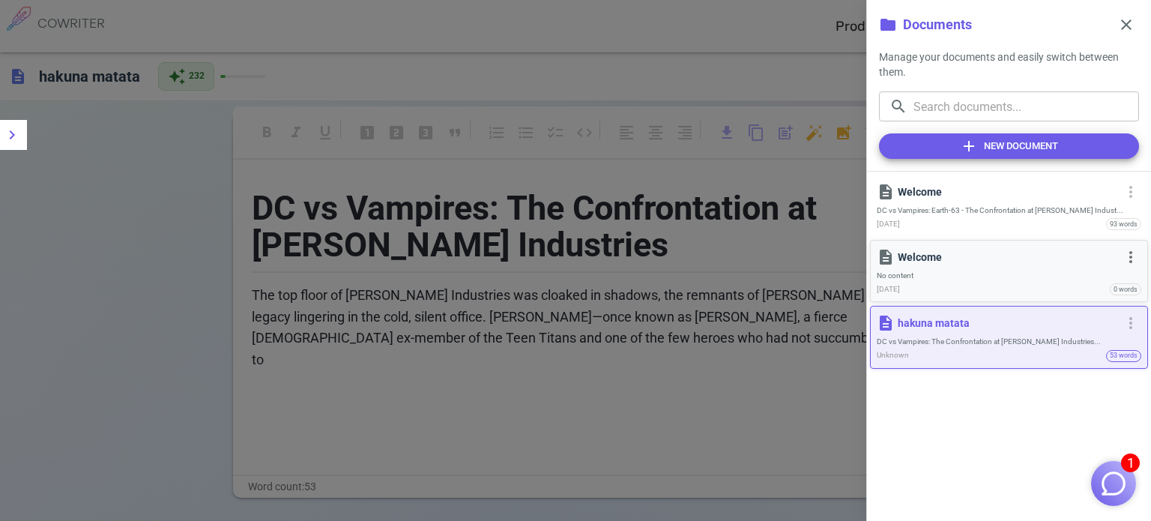
click at [945, 266] on div "description Welcome more_vert" at bounding box center [1009, 257] width 265 height 21
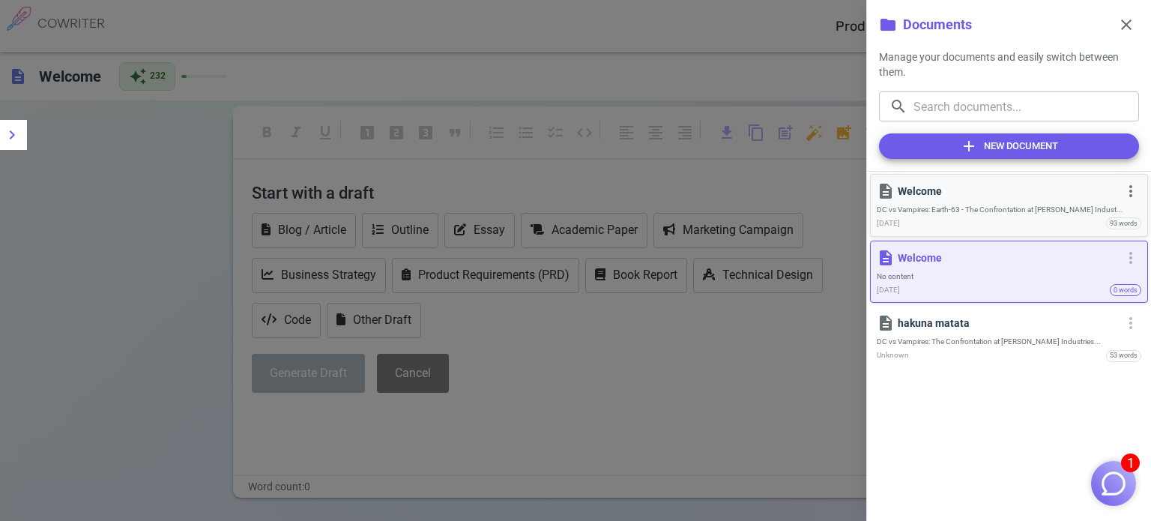
click at [997, 199] on div "description Welcome" at bounding box center [997, 191] width 241 height 18
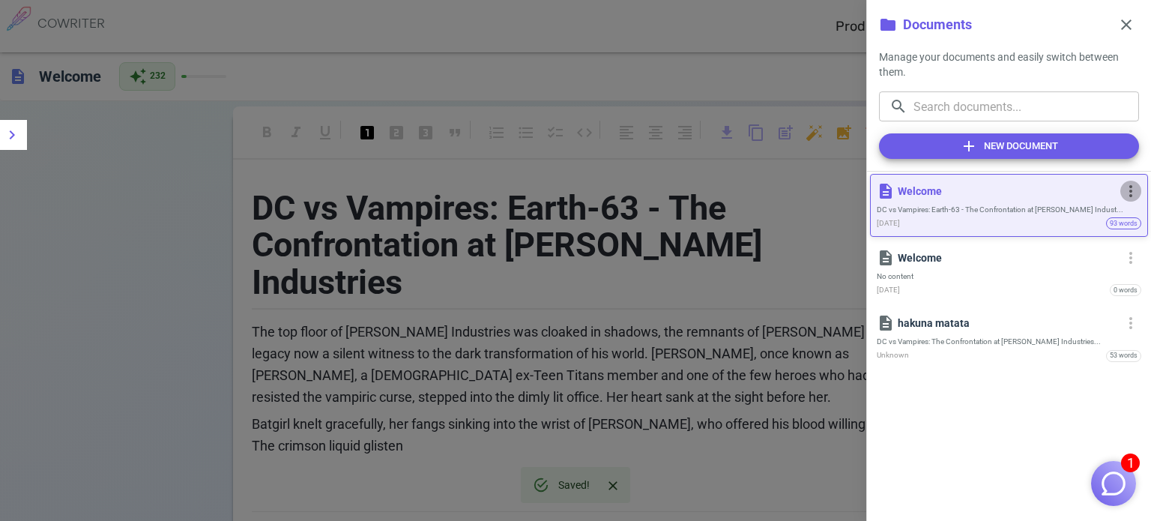
click at [1131, 194] on span "more_vert" at bounding box center [1131, 191] width 18 height 18
click at [1103, 272] on ul "edit Rename content_copy Duplicate delete Delete" at bounding box center [1090, 248] width 98 height 93
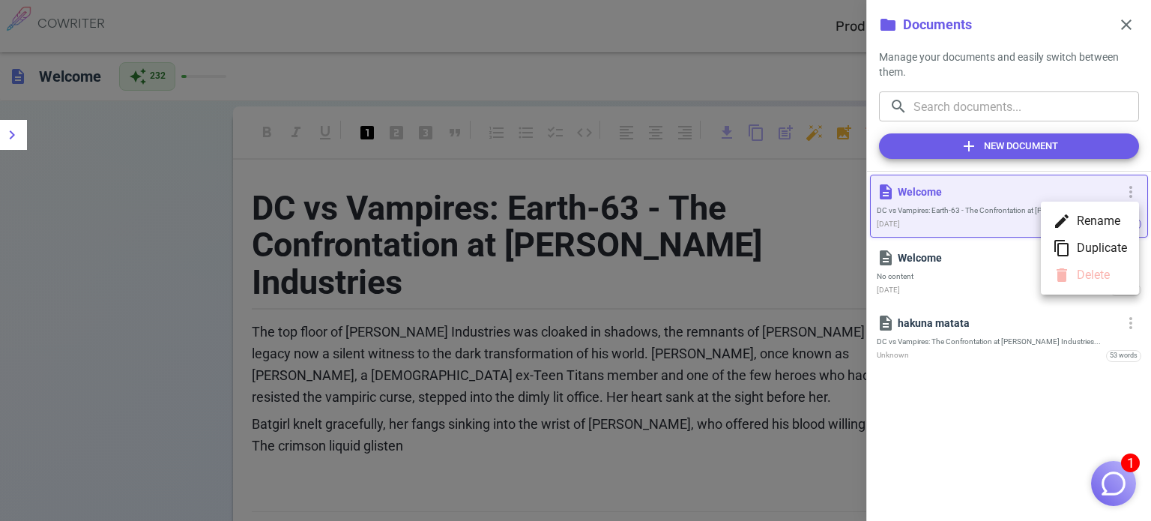
click at [1075, 280] on ul "edit Rename content_copy Duplicate delete Delete" at bounding box center [1090, 248] width 98 height 93
click at [892, 314] on div at bounding box center [575, 260] width 1151 height 521
click at [1127, 195] on span "more_vert" at bounding box center [1131, 191] width 18 height 18
click at [1061, 277] on ul "edit Rename content_copy Duplicate delete Delete" at bounding box center [1090, 248] width 98 height 93
click at [940, 271] on div at bounding box center [575, 260] width 1151 height 521
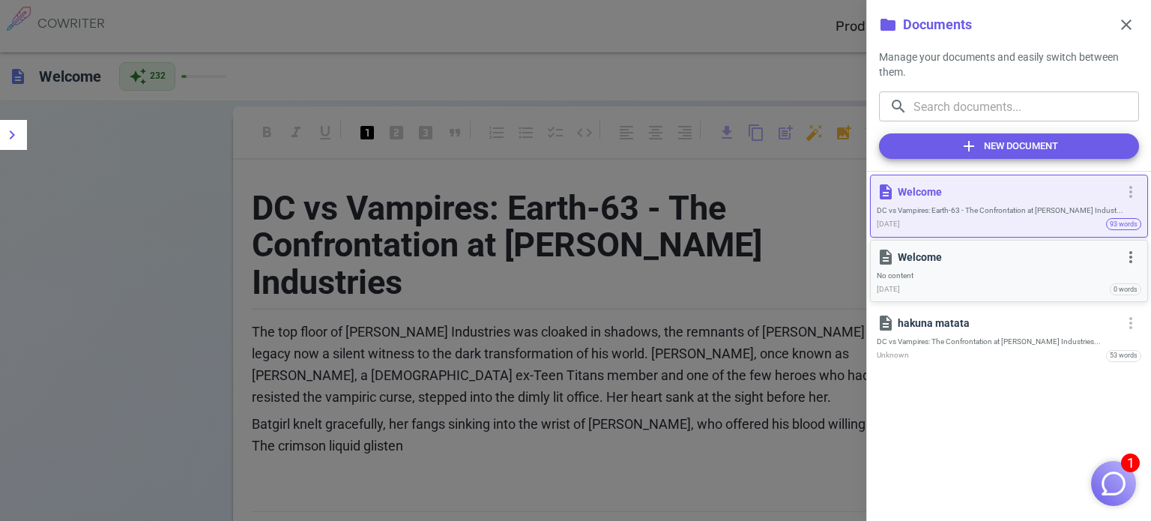
click at [945, 271] on span "No content" at bounding box center [1009, 276] width 265 height 10
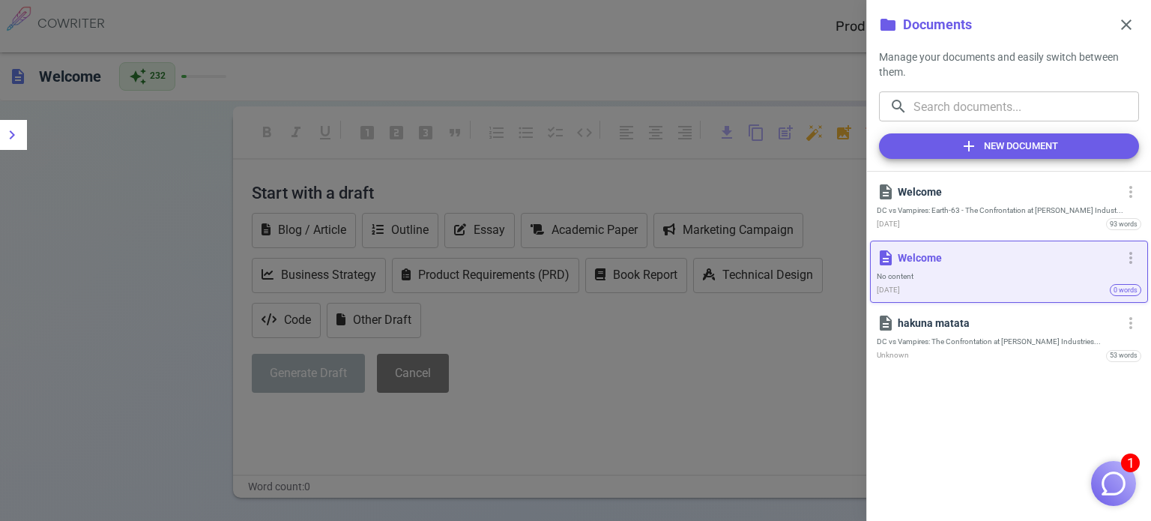
click at [662, 369] on div at bounding box center [575, 260] width 1151 height 521
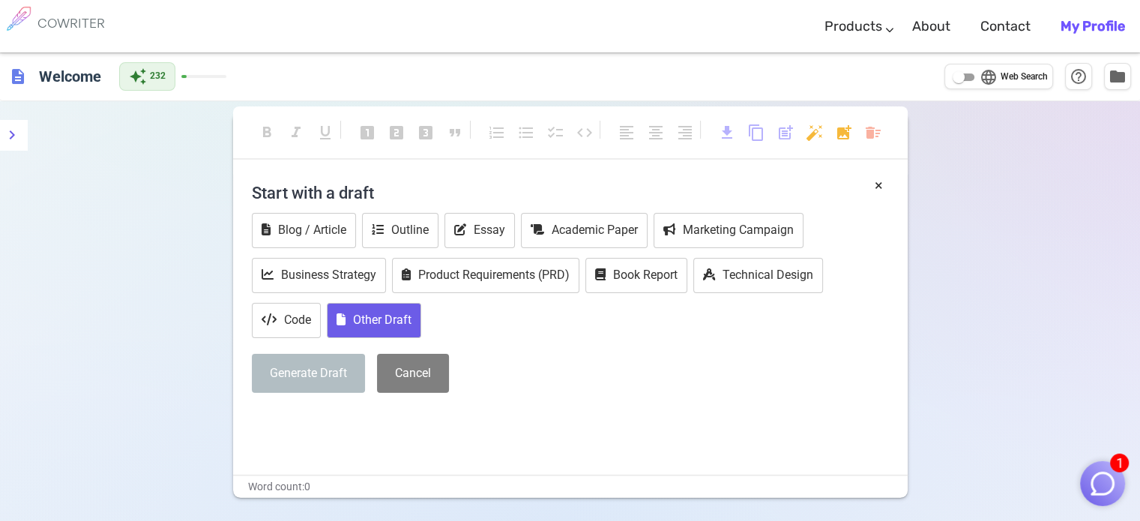
click at [399, 323] on button "Other Draft" at bounding box center [374, 320] width 94 height 35
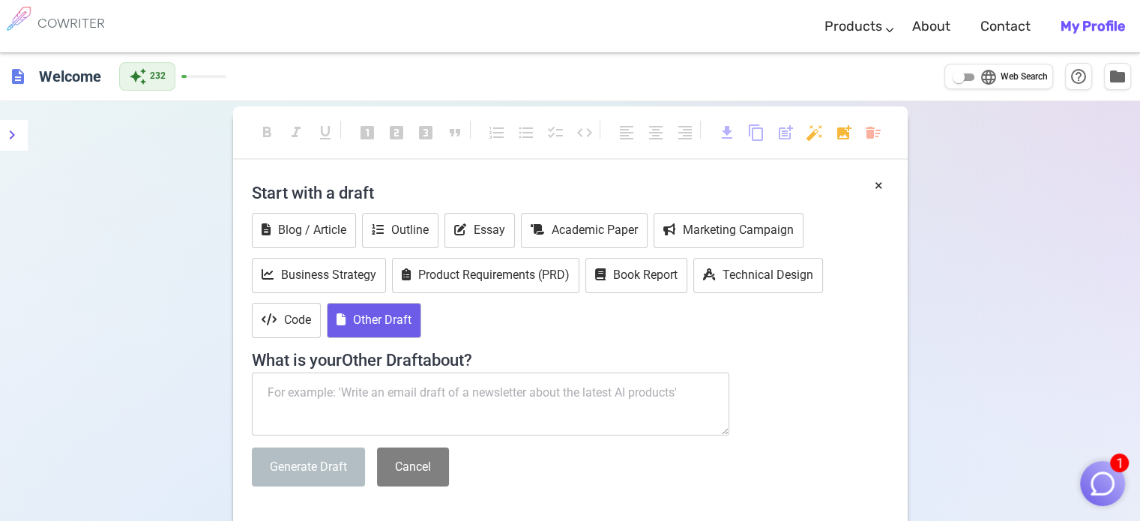
click at [414, 390] on textarea at bounding box center [491, 403] width 478 height 63
paste textarea "Set on Earth-63, DC vs Vampires. write a scenario where Esmeralda (a Latino ex-…"
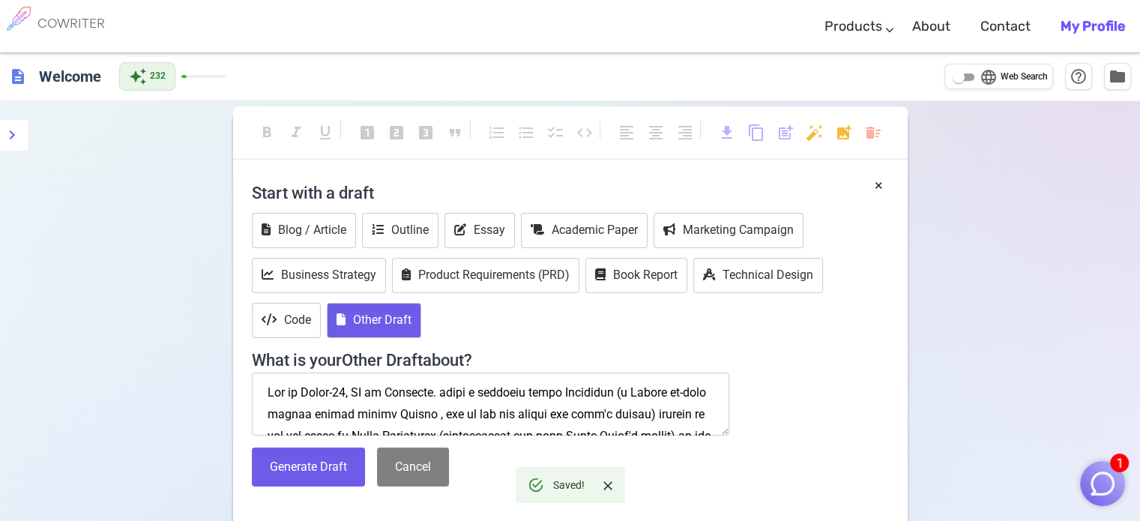
scroll to position [1131, 0]
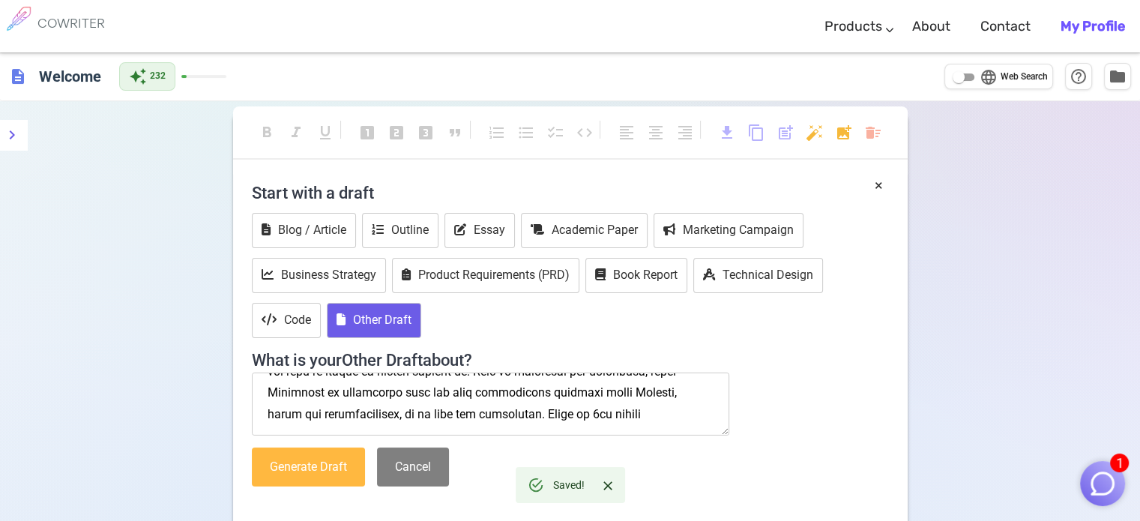
type textarea "Set on Earth-63, DC vs Vampires. write a scenario where Esmeralda (a Latino ex-…"
click at [321, 465] on button "Generate Draft" at bounding box center [308, 467] width 113 height 40
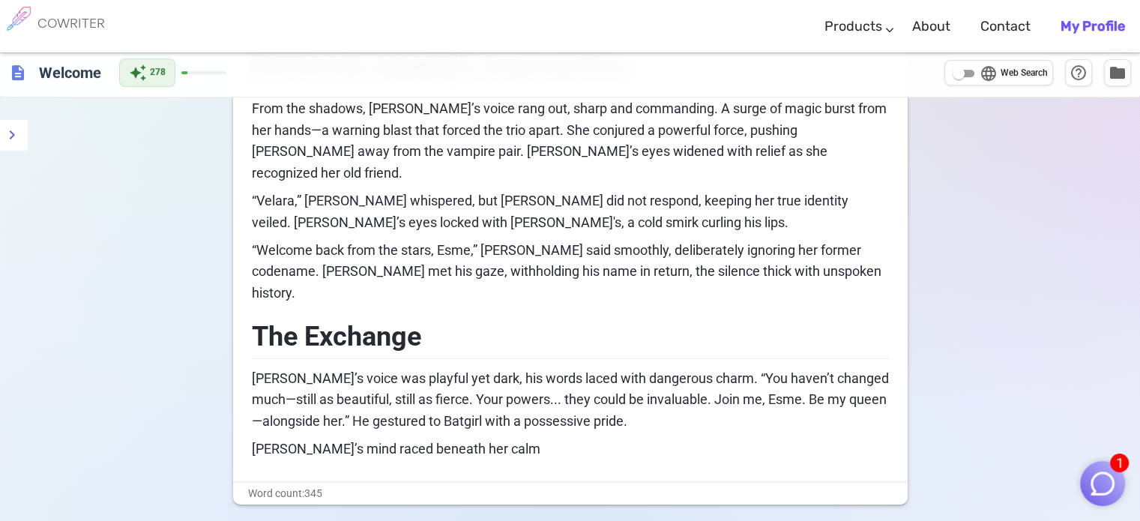
scroll to position [665, 0]
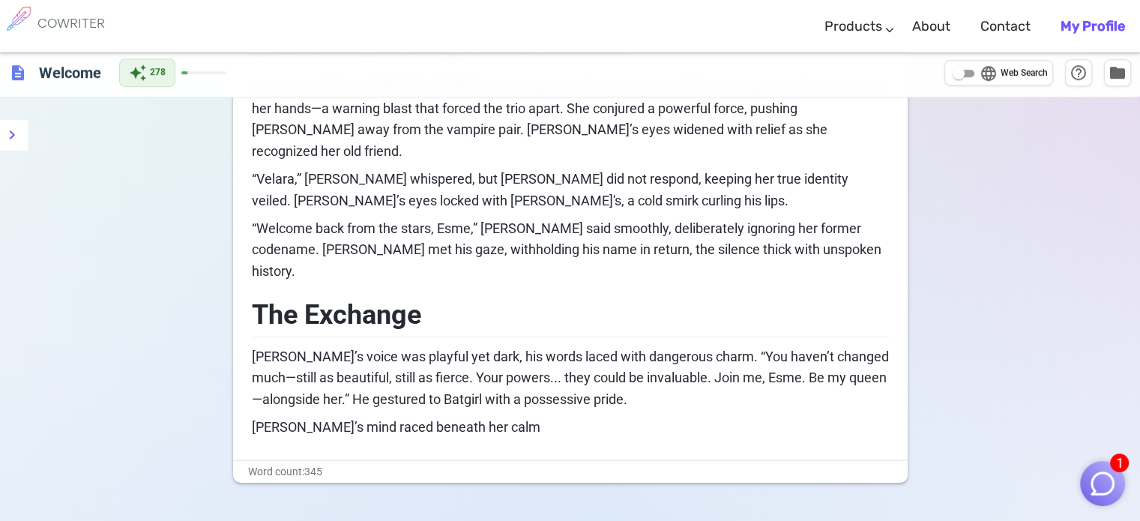
drag, startPoint x: 507, startPoint y: 341, endPoint x: 722, endPoint y: 356, distance: 215.6
click at [722, 417] on p "Esmeralda’s mind raced beneath her calm" at bounding box center [570, 428] width 637 height 22
click at [716, 417] on p "Esmeralda’s mind raced beneath her calm" at bounding box center [570, 428] width 637 height 22
click at [1119, 73] on span "folder" at bounding box center [1117, 72] width 18 height 18
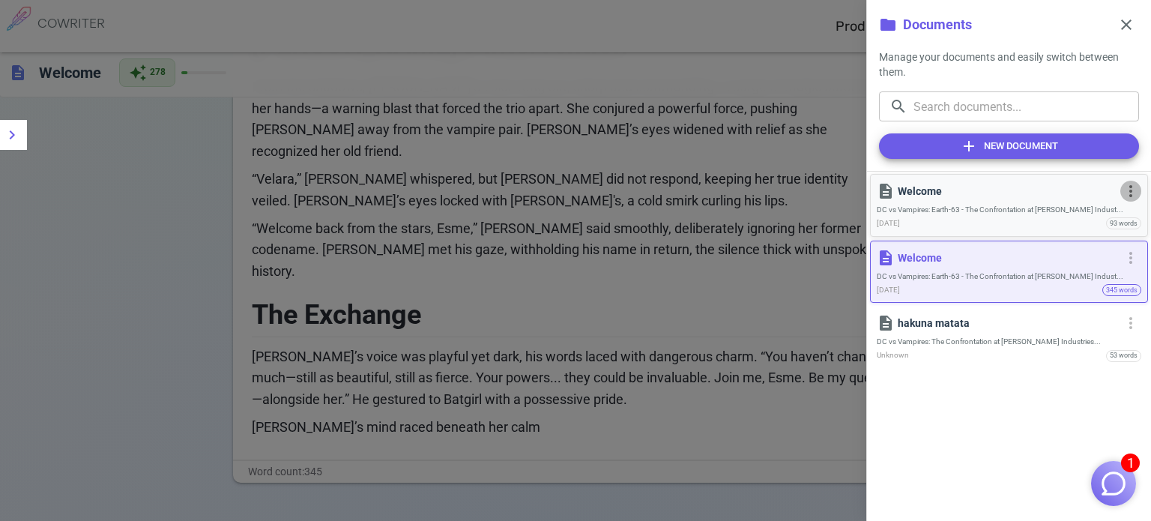
click at [1132, 192] on span "more_vert" at bounding box center [1131, 191] width 18 height 18
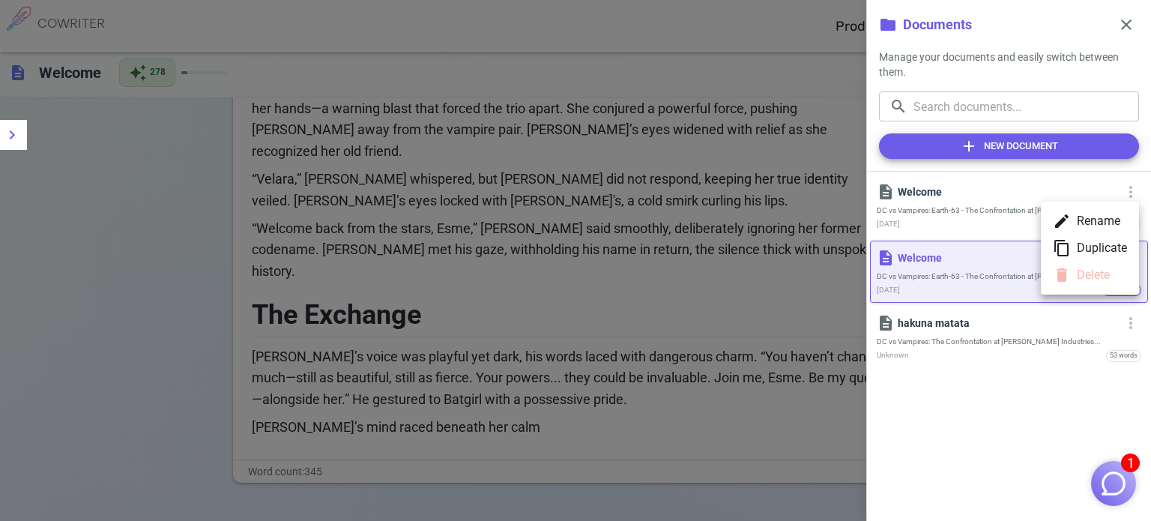
click at [559, 114] on div at bounding box center [575, 260] width 1151 height 521
click at [628, 238] on div at bounding box center [575, 260] width 1151 height 521
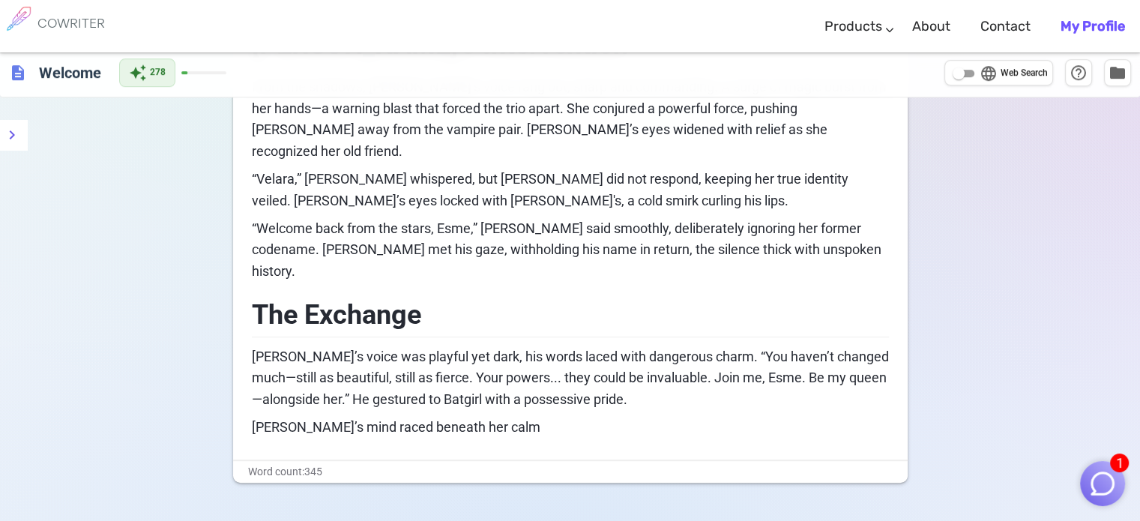
click at [1082, 24] on b "My Profile" at bounding box center [1092, 26] width 64 height 16
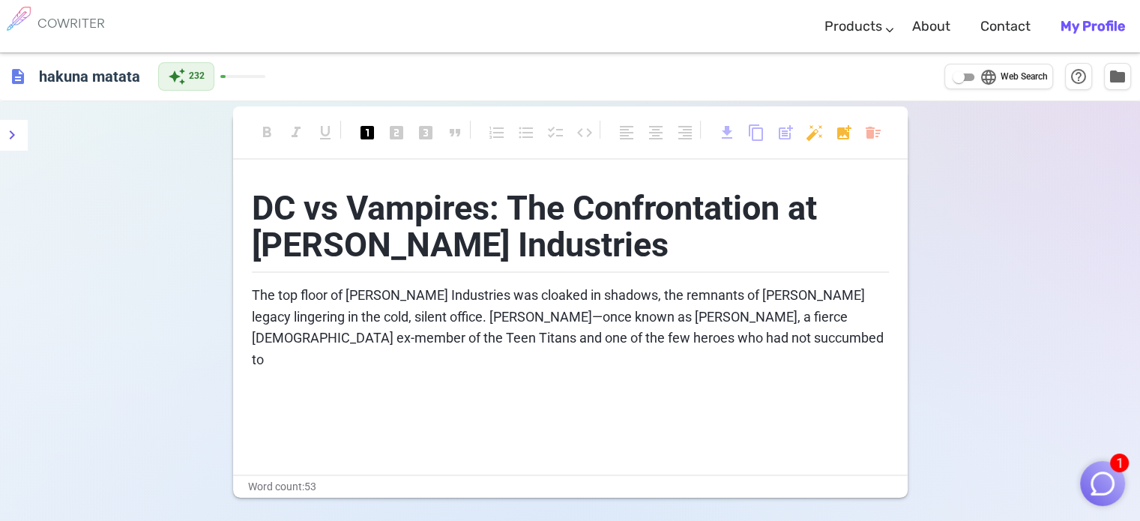
click at [590, 332] on p "The top floor of [PERSON_NAME] Industries was cloaked in shadows, the remnants …" at bounding box center [570, 328] width 637 height 86
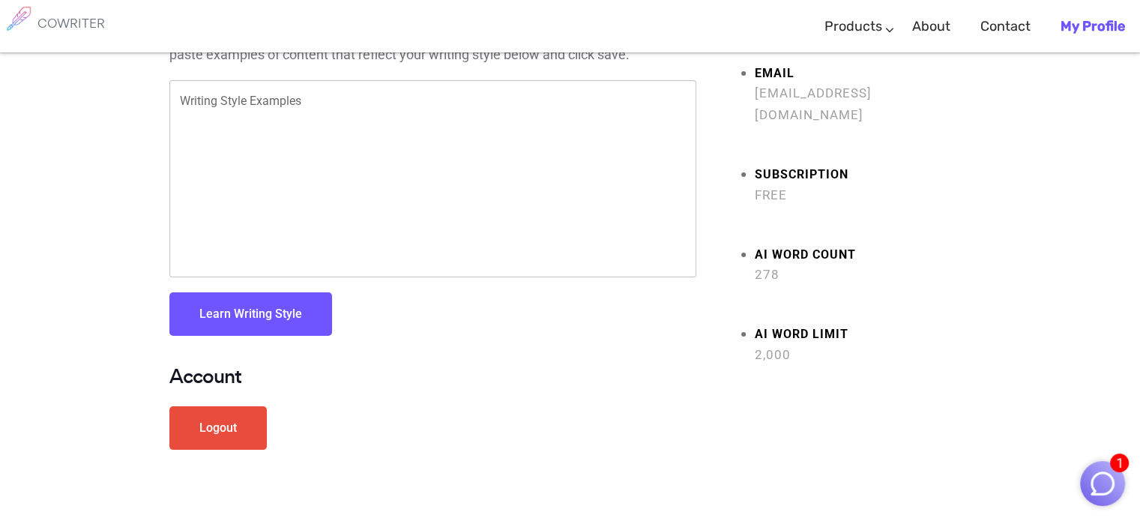
scroll to position [145, 0]
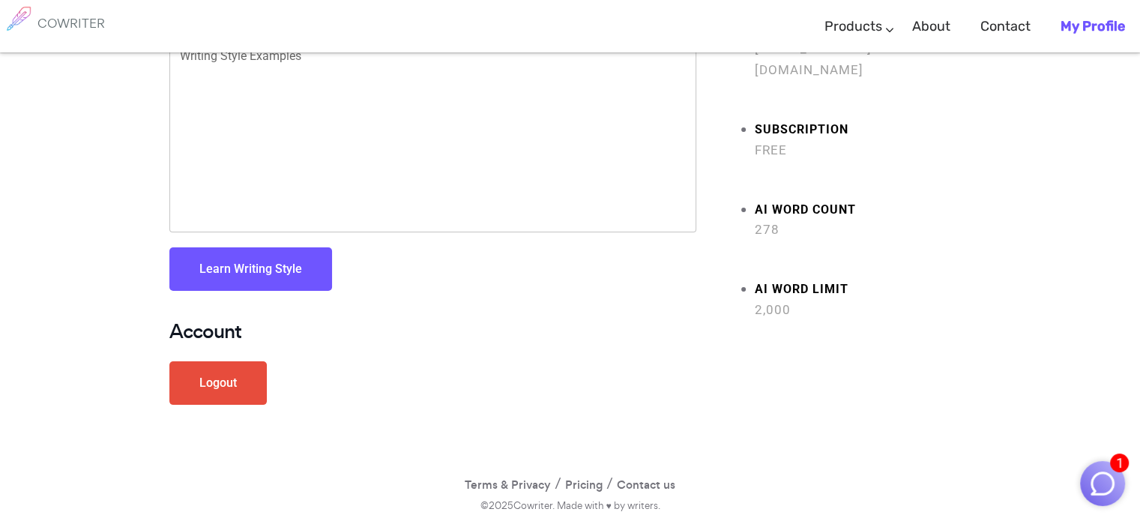
click at [42, 18] on h6 "COWRITER" at bounding box center [70, 22] width 67 height 13
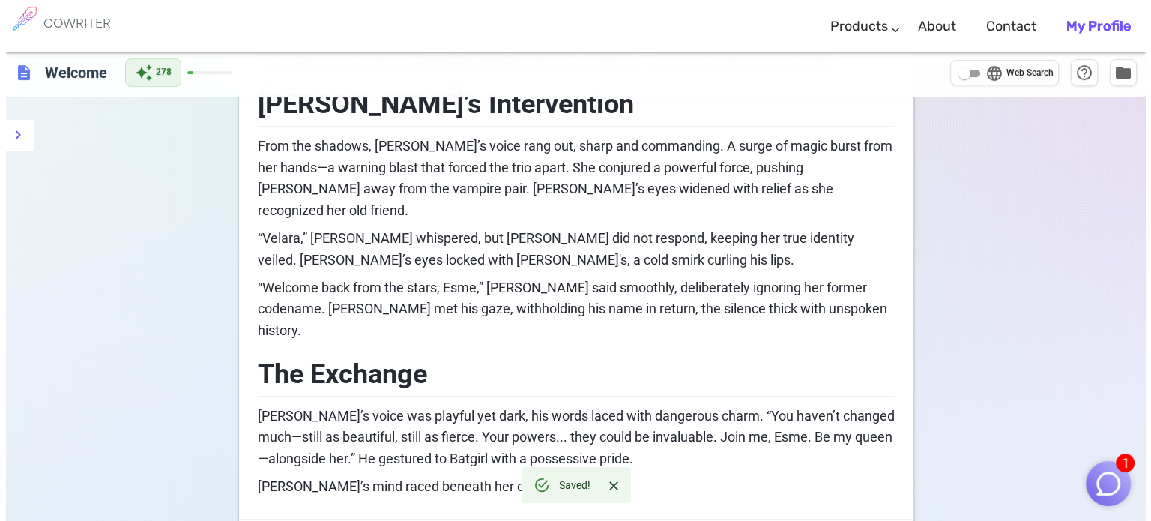
scroll to position [665, 0]
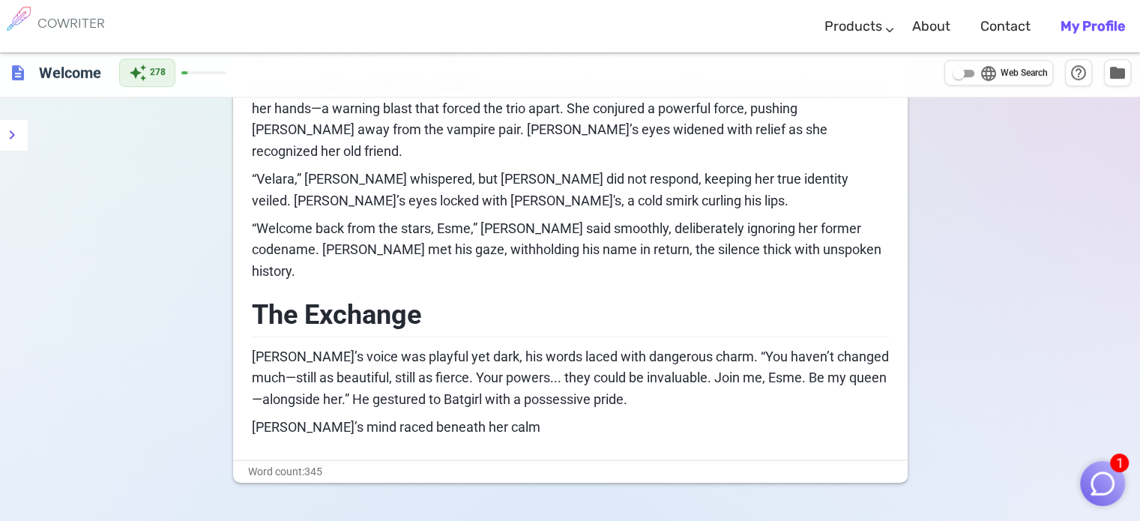
click at [436, 348] on span "[PERSON_NAME]’s voice was playful yet dark, his words laced with dangerous char…" at bounding box center [572, 377] width 640 height 59
click at [17, 71] on span "description" at bounding box center [18, 73] width 18 height 18
click at [12, 134] on icon "menu" at bounding box center [12, 135] width 18 height 18
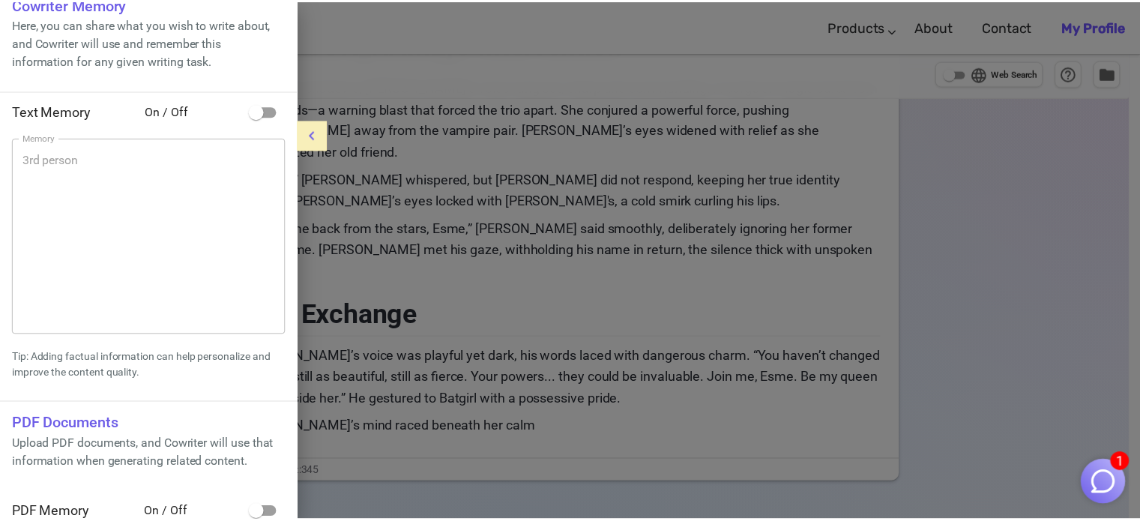
scroll to position [42, 0]
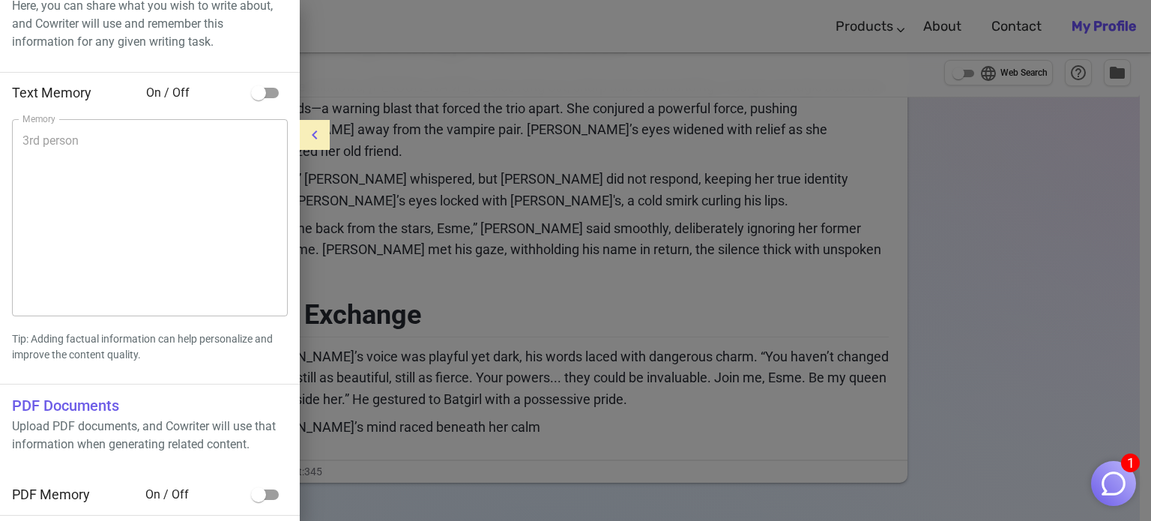
click at [1139, 74] on div at bounding box center [575, 260] width 1151 height 521
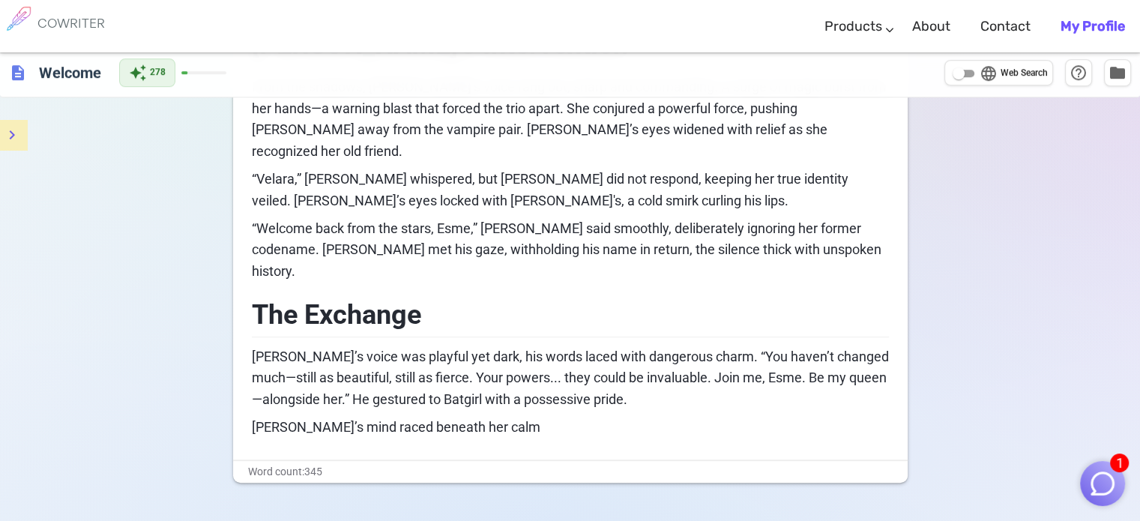
click at [1109, 34] on b "My Profile" at bounding box center [1092, 26] width 64 height 16
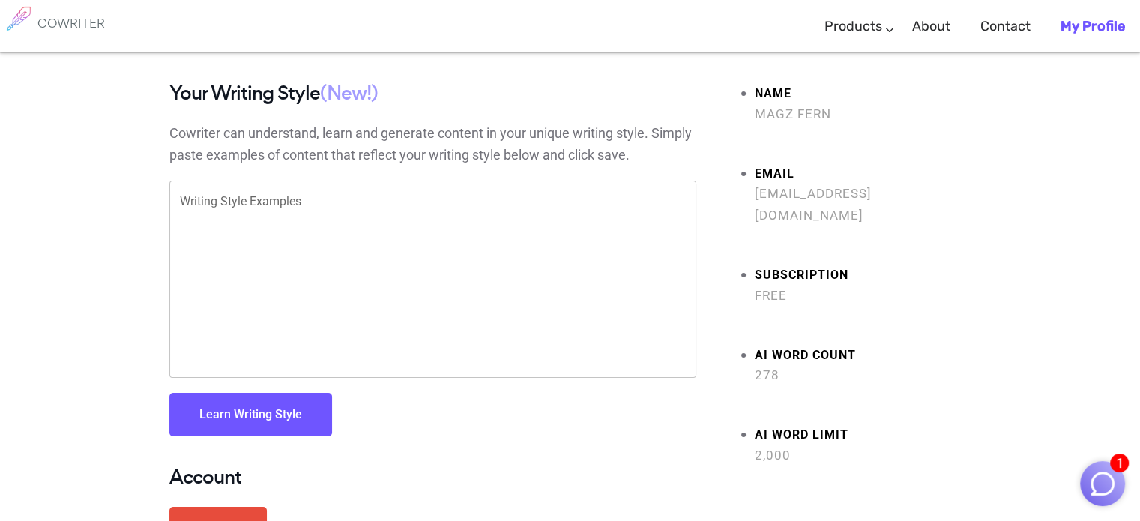
click at [802, 115] on span "Magz Fern" at bounding box center [863, 114] width 217 height 22
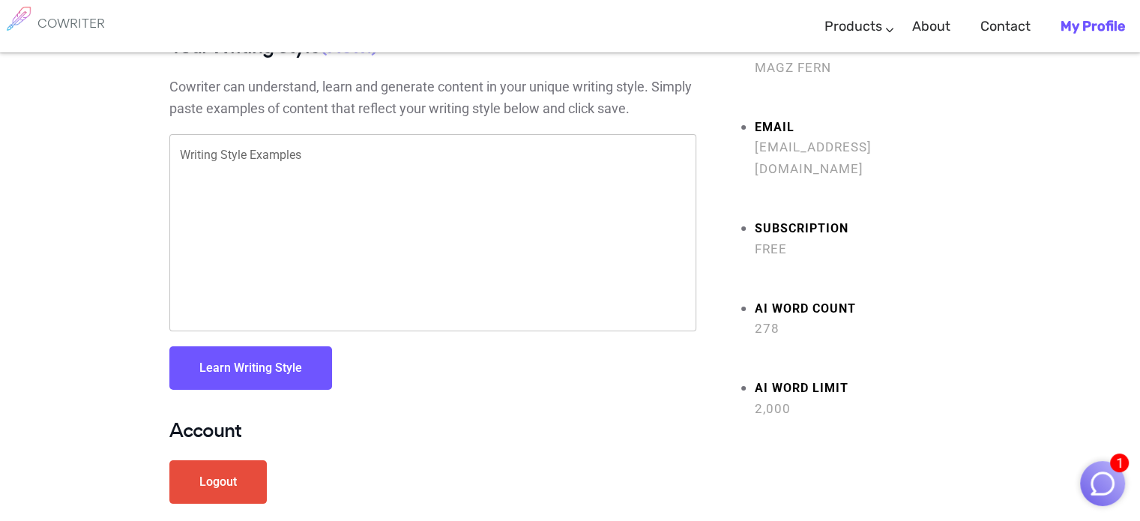
scroll to position [145, 0]
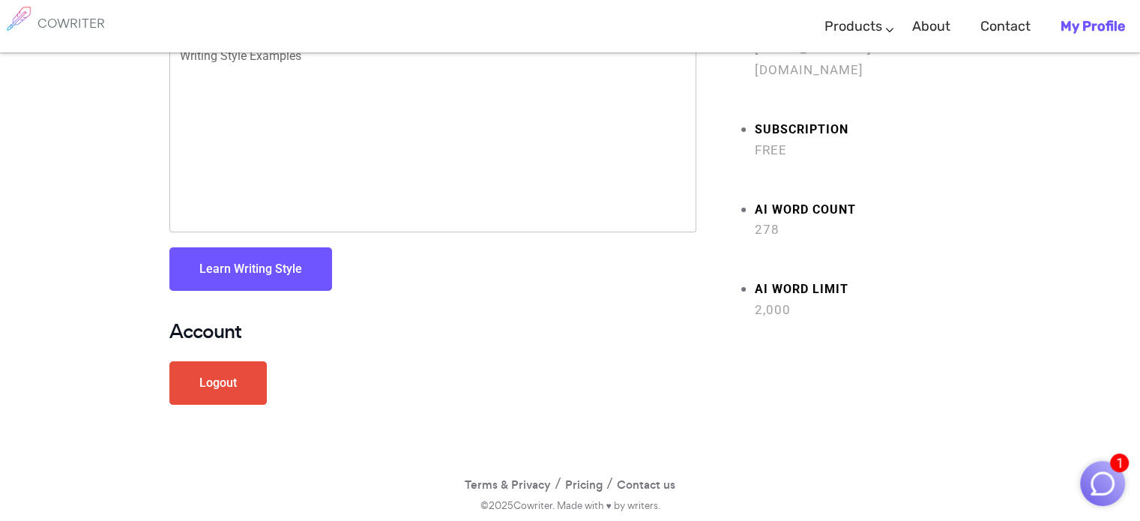
click at [227, 403] on link "Logout" at bounding box center [217, 382] width 97 height 43
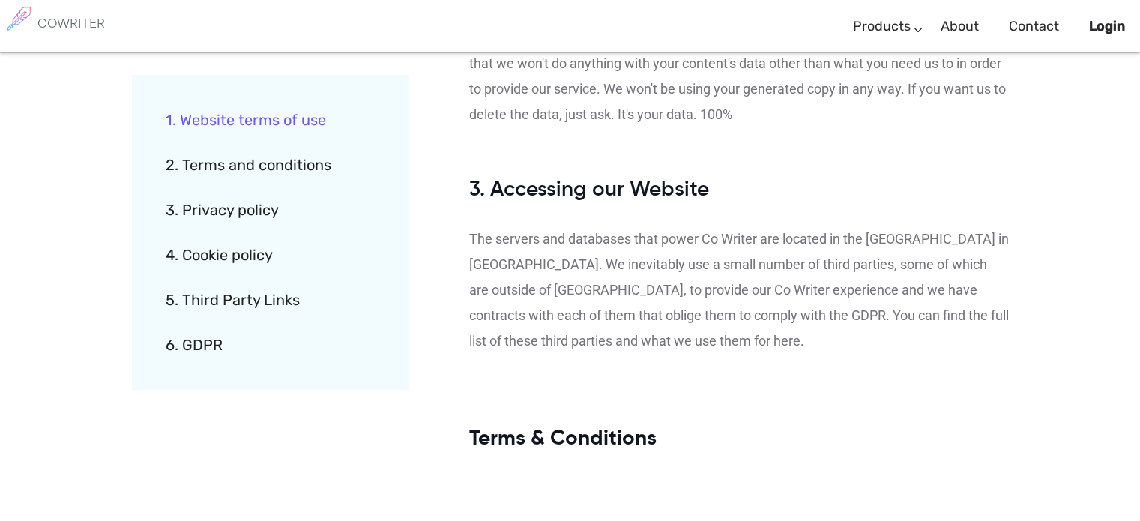
scroll to position [674, 0]
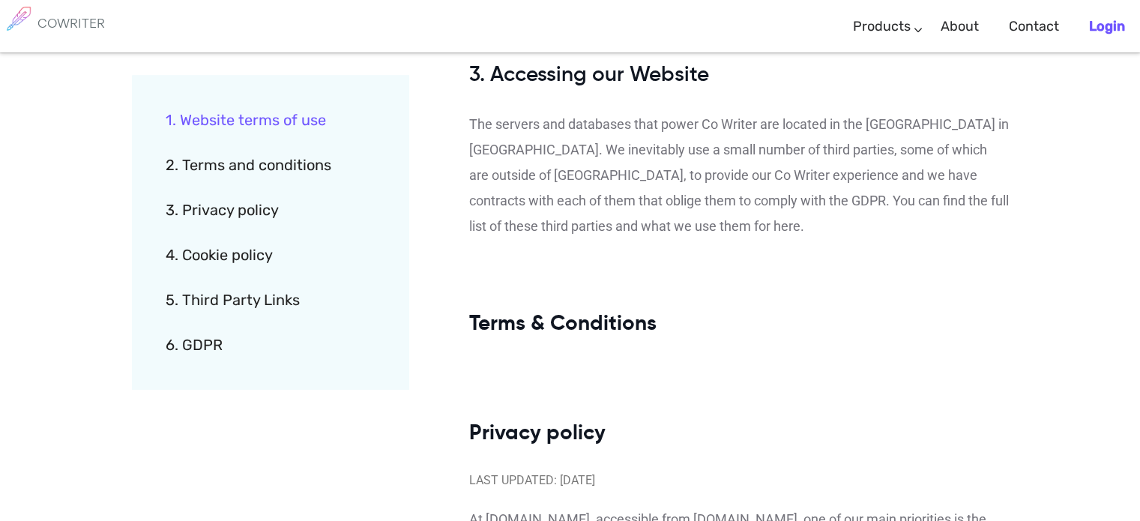
click at [1092, 26] on b "Login" at bounding box center [1107, 26] width 36 height 16
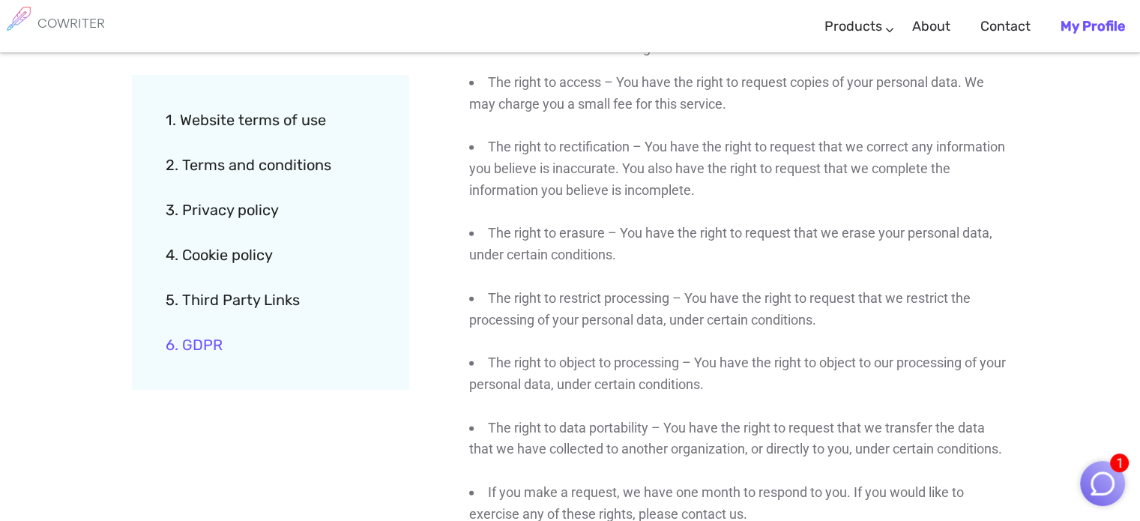
scroll to position [4414, 0]
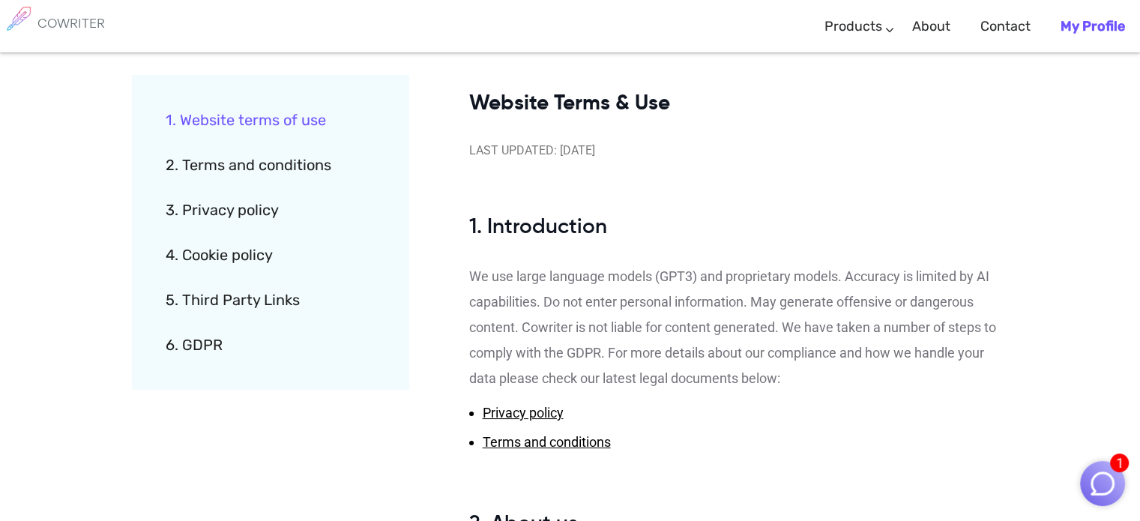
click at [1076, 25] on b "My Profile" at bounding box center [1092, 26] width 64 height 16
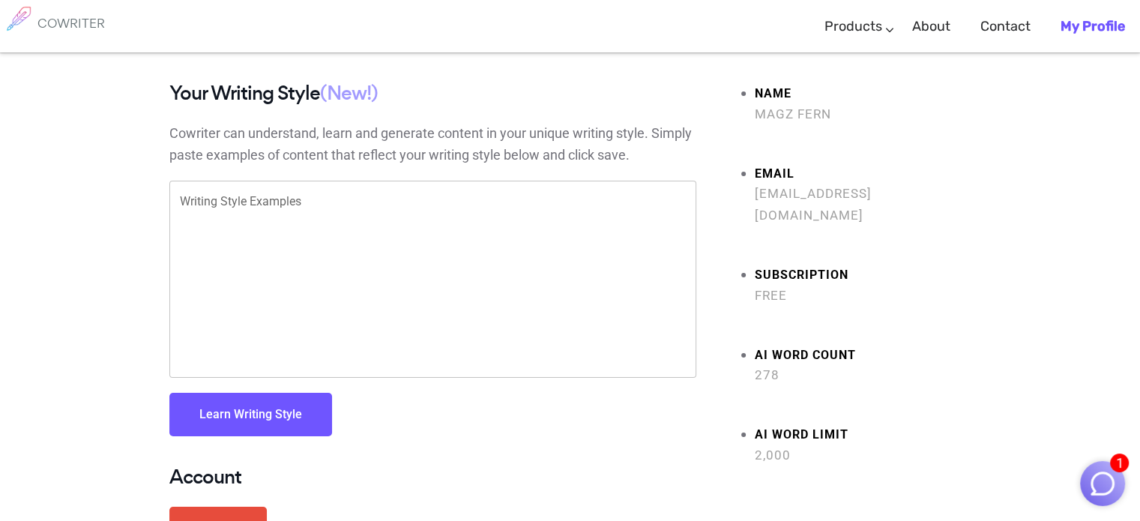
click at [256, 250] on textarea "Writing Style Examples" at bounding box center [433, 279] width 506 height 172
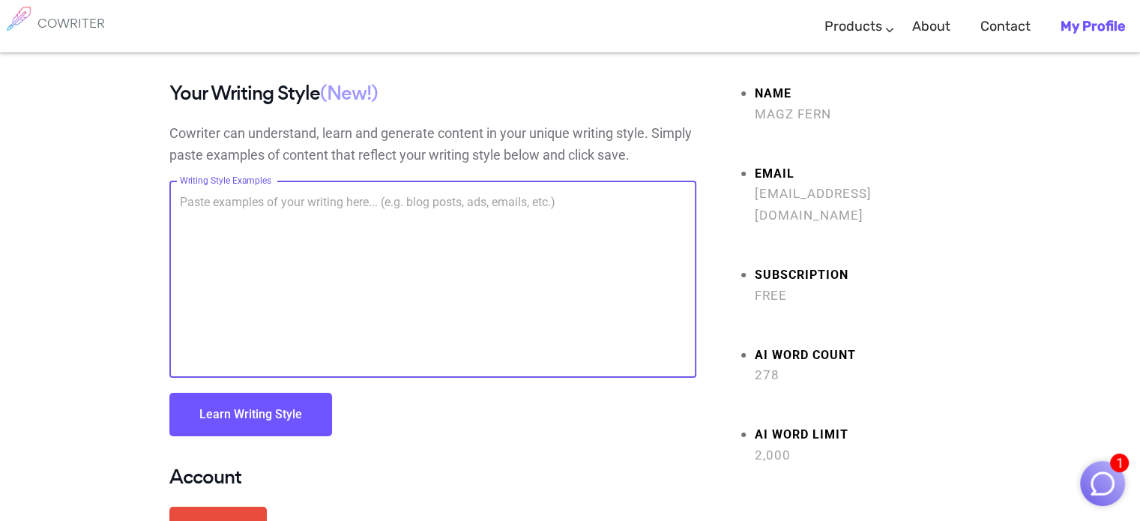
click at [264, 228] on textarea "Writing Style Examples" at bounding box center [433, 279] width 506 height 172
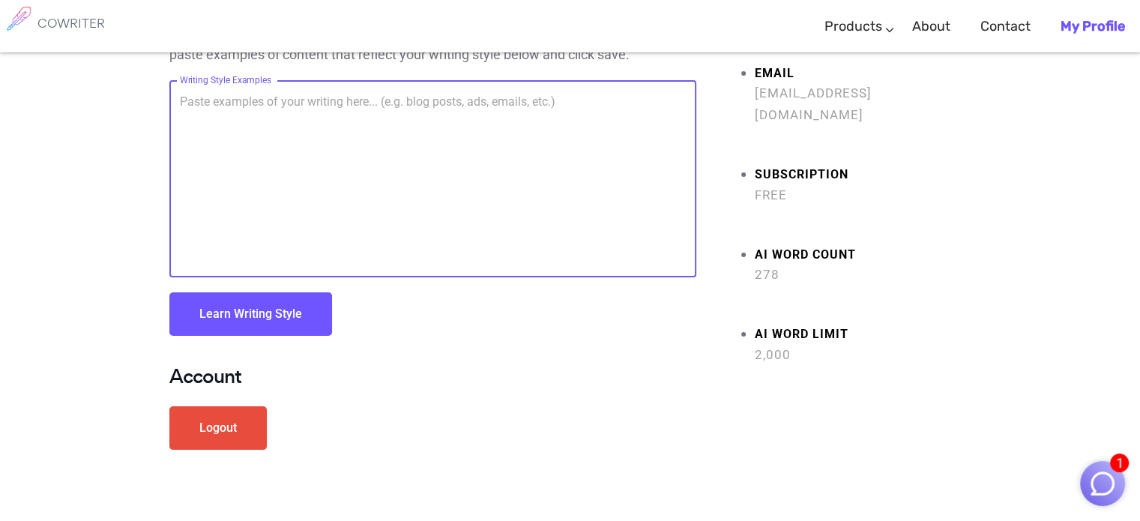
scroll to position [145, 0]
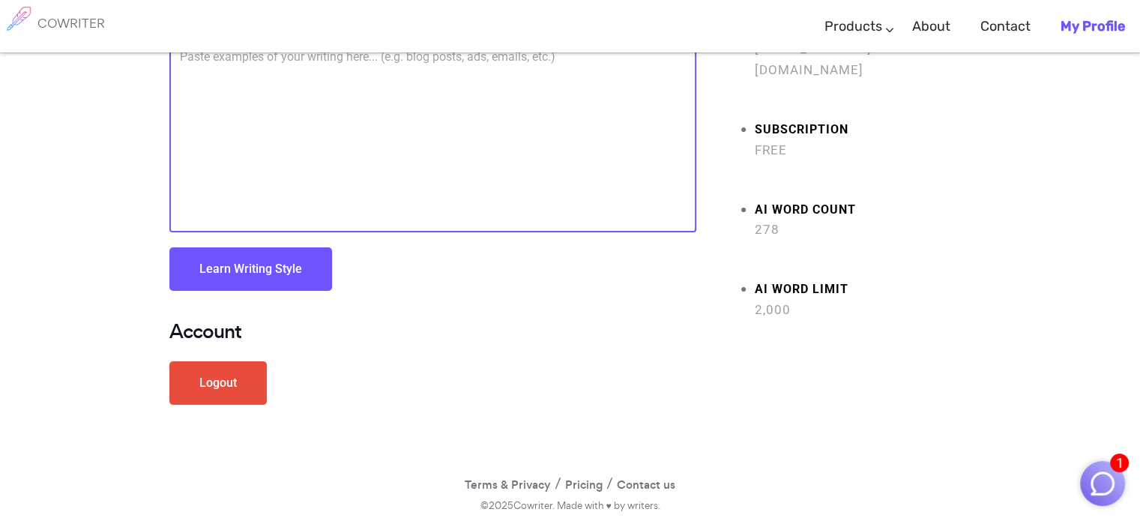
click at [249, 376] on link "Logout" at bounding box center [217, 382] width 97 height 43
